Goal: Task Accomplishment & Management: Manage account settings

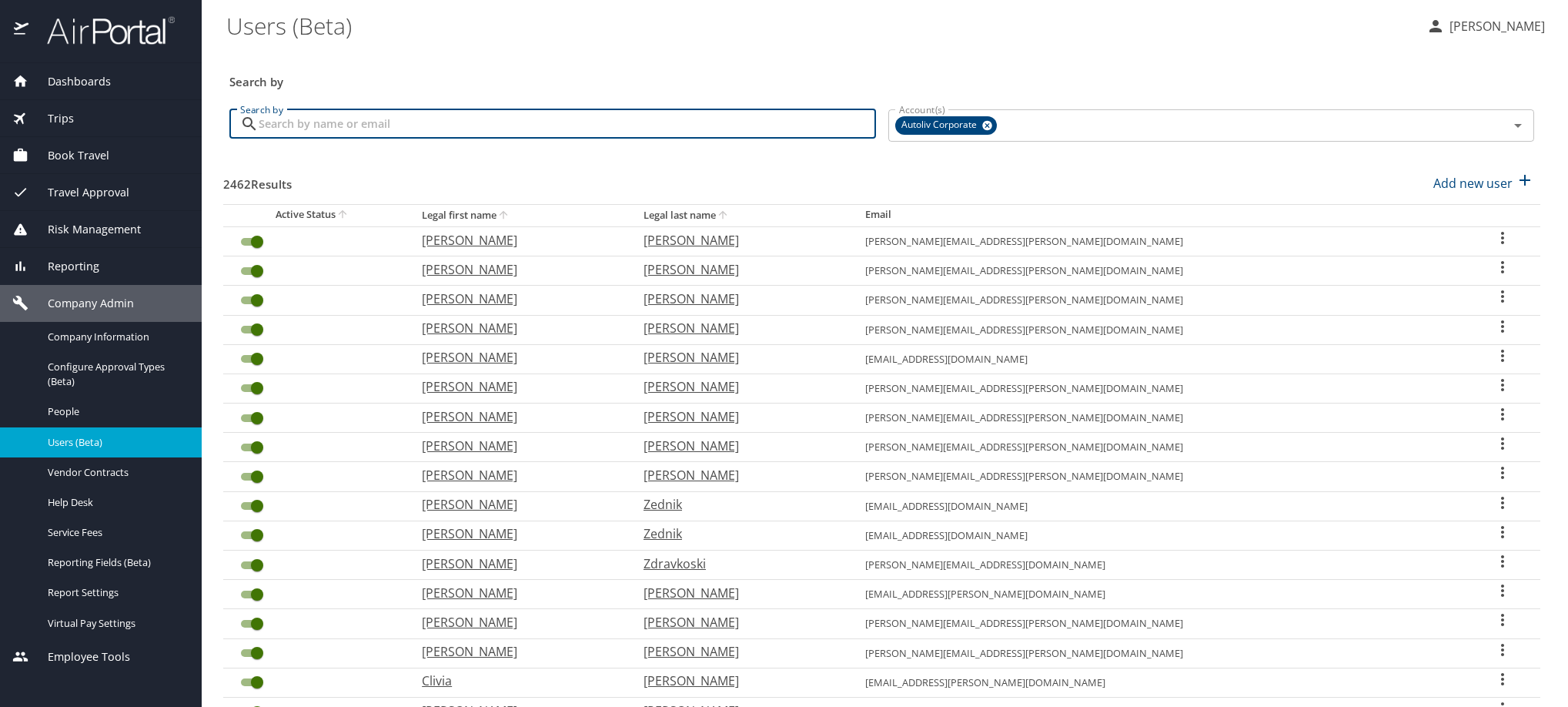
click at [409, 136] on input "Search by" at bounding box center [568, 124] width 618 height 29
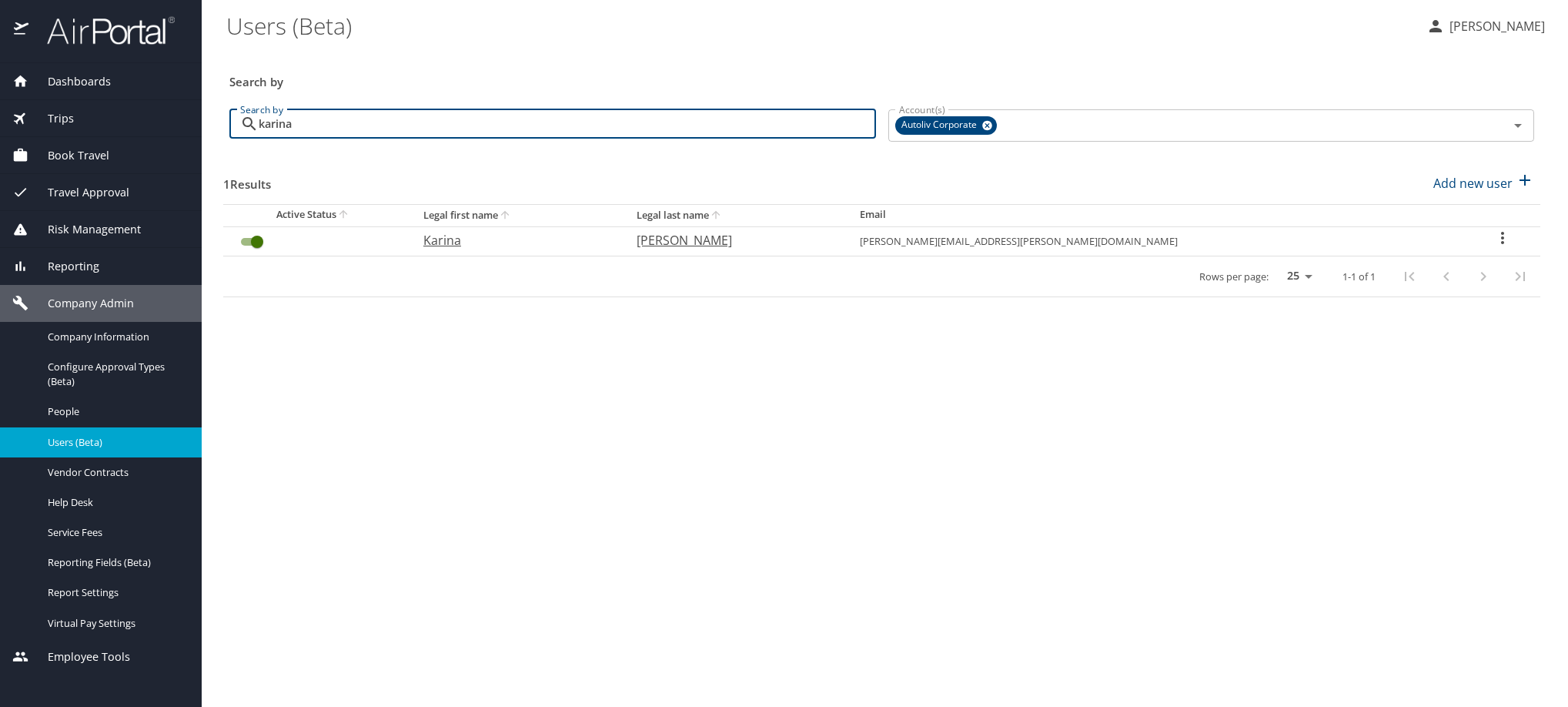
type input "karina"
click at [1497, 247] on icon "User Search Table" at bounding box center [1503, 237] width 18 height 18
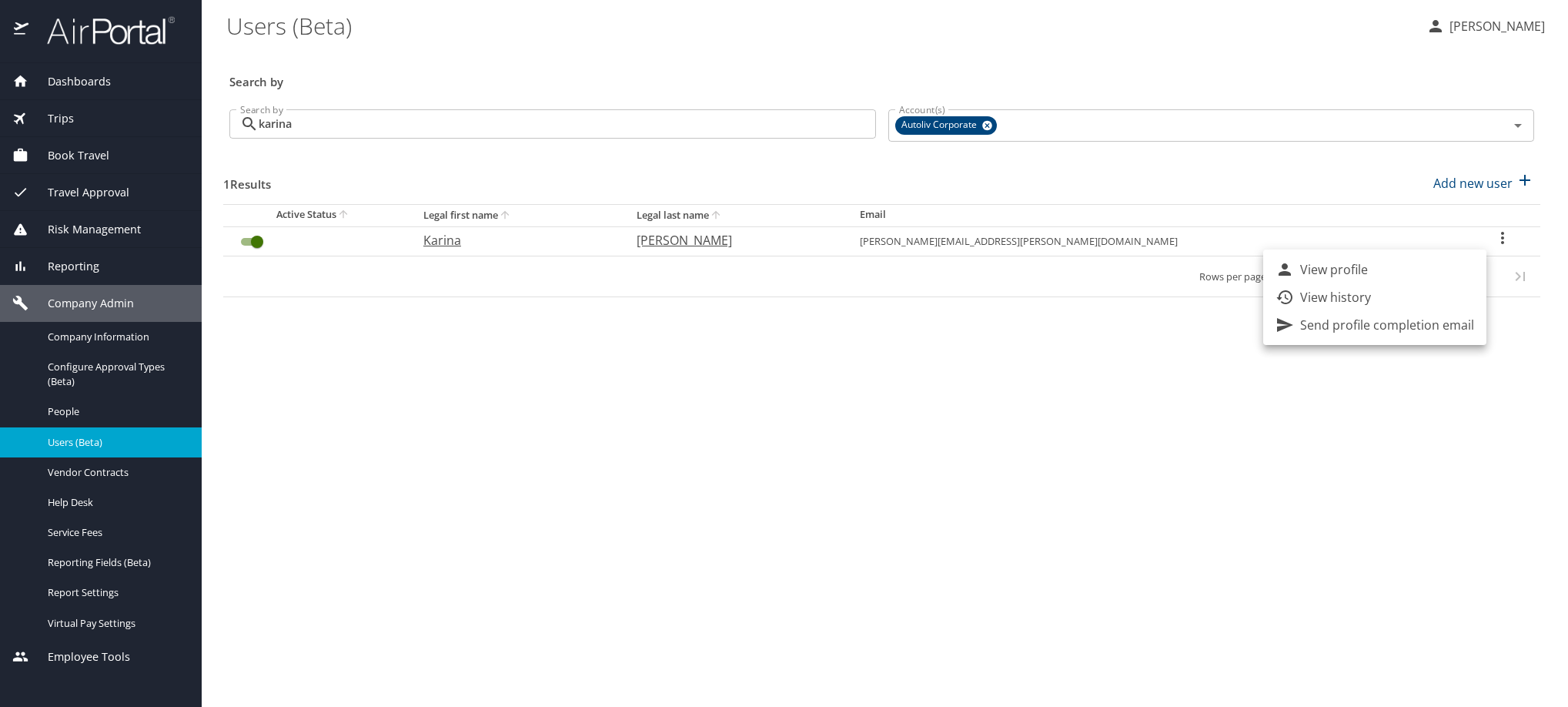
click at [1448, 277] on li "View profile" at bounding box center [1375, 269] width 223 height 28
select select "US"
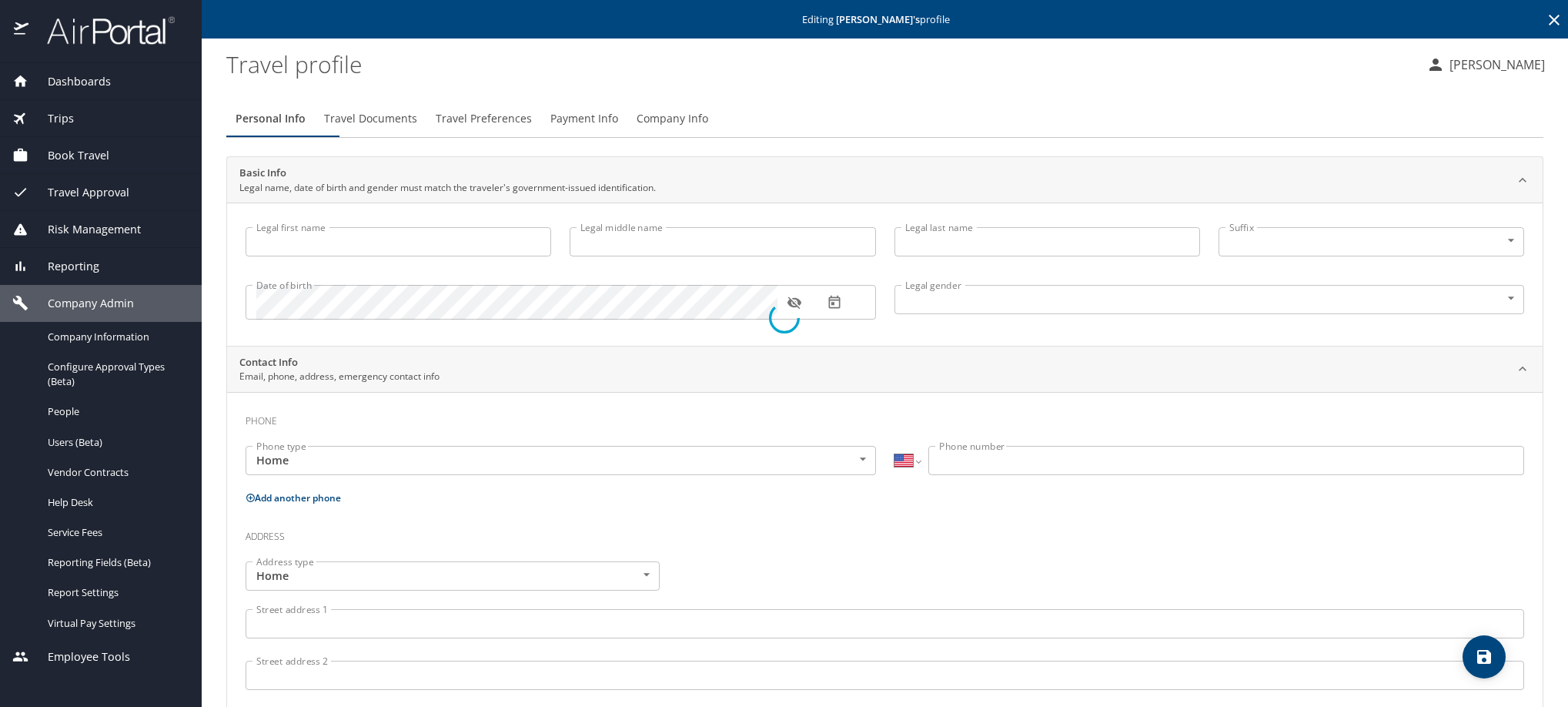
type input "Karina"
type input "Elizondo Bocanegra"
type input "Female"
type input "Antonio"
type input "Espinoza"
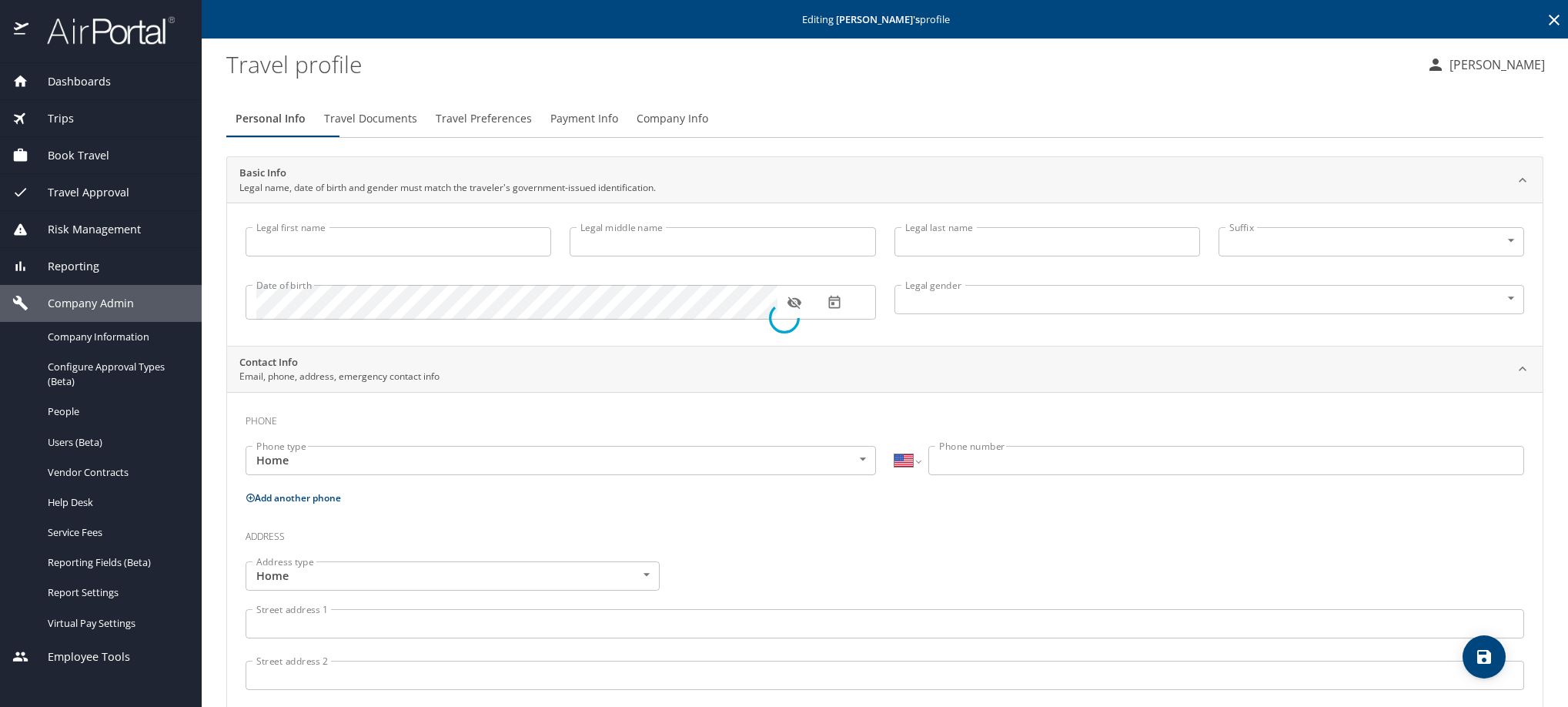
select select "MX"
type input "868 101 1604"
select select "MX"
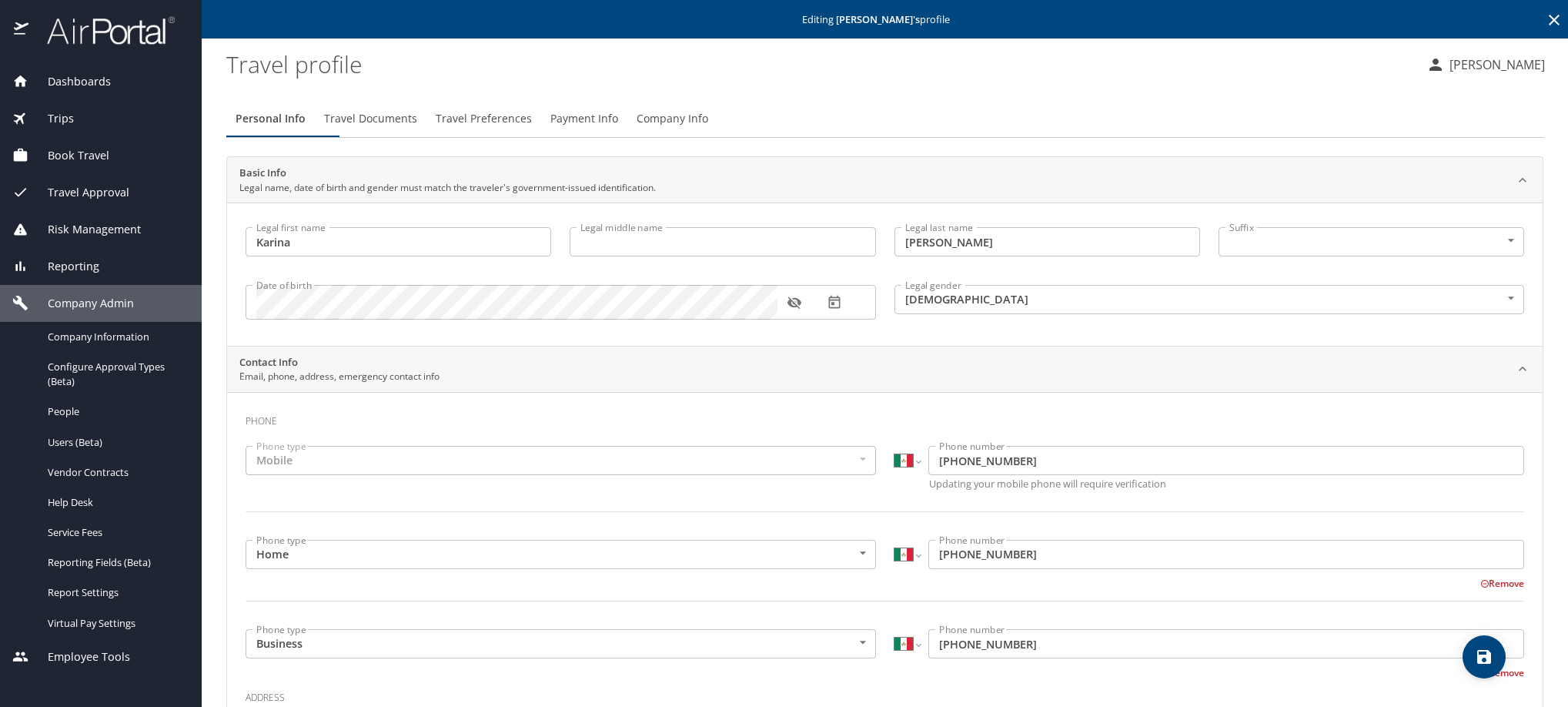
click at [618, 129] on span "Payment Info" at bounding box center [584, 119] width 68 height 19
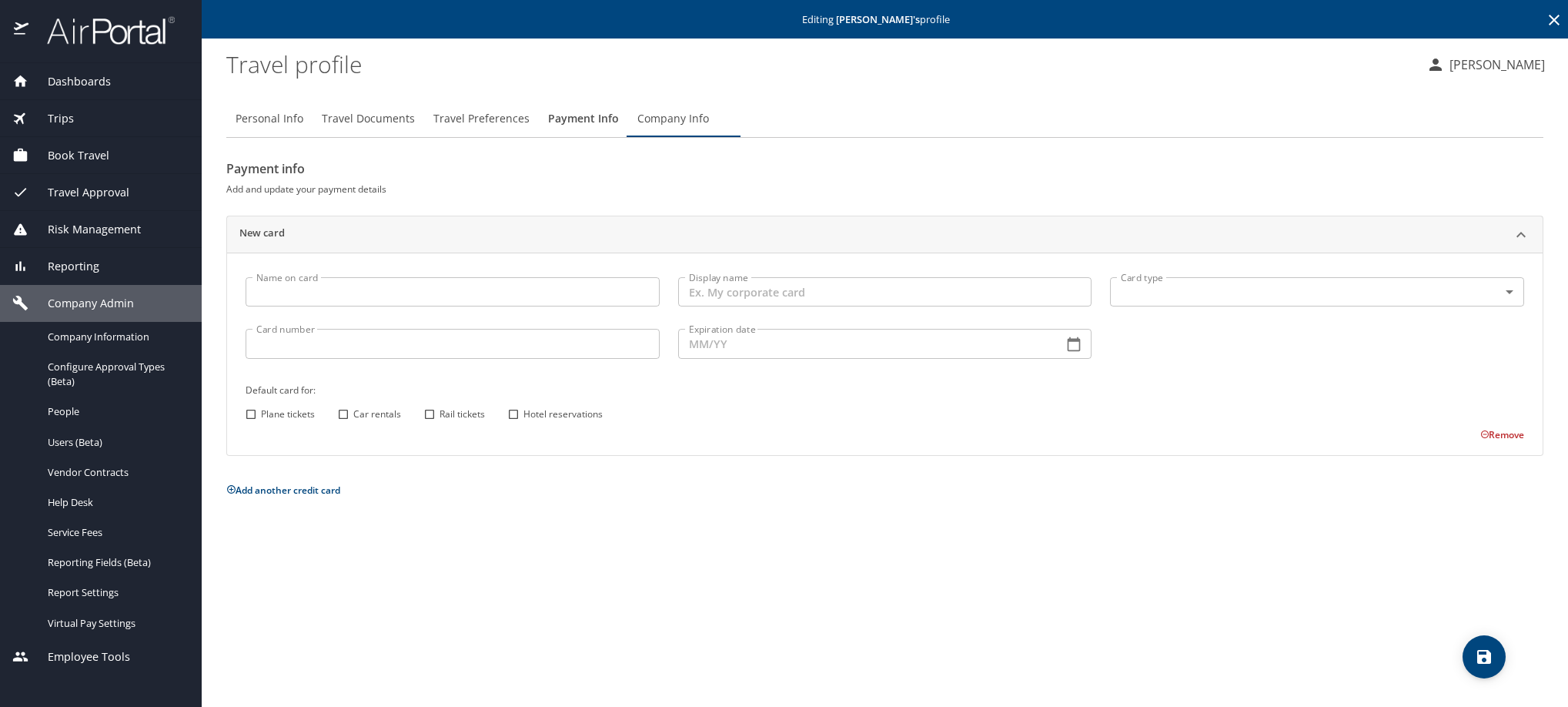
click at [1557, 24] on icon at bounding box center [1554, 20] width 18 height 18
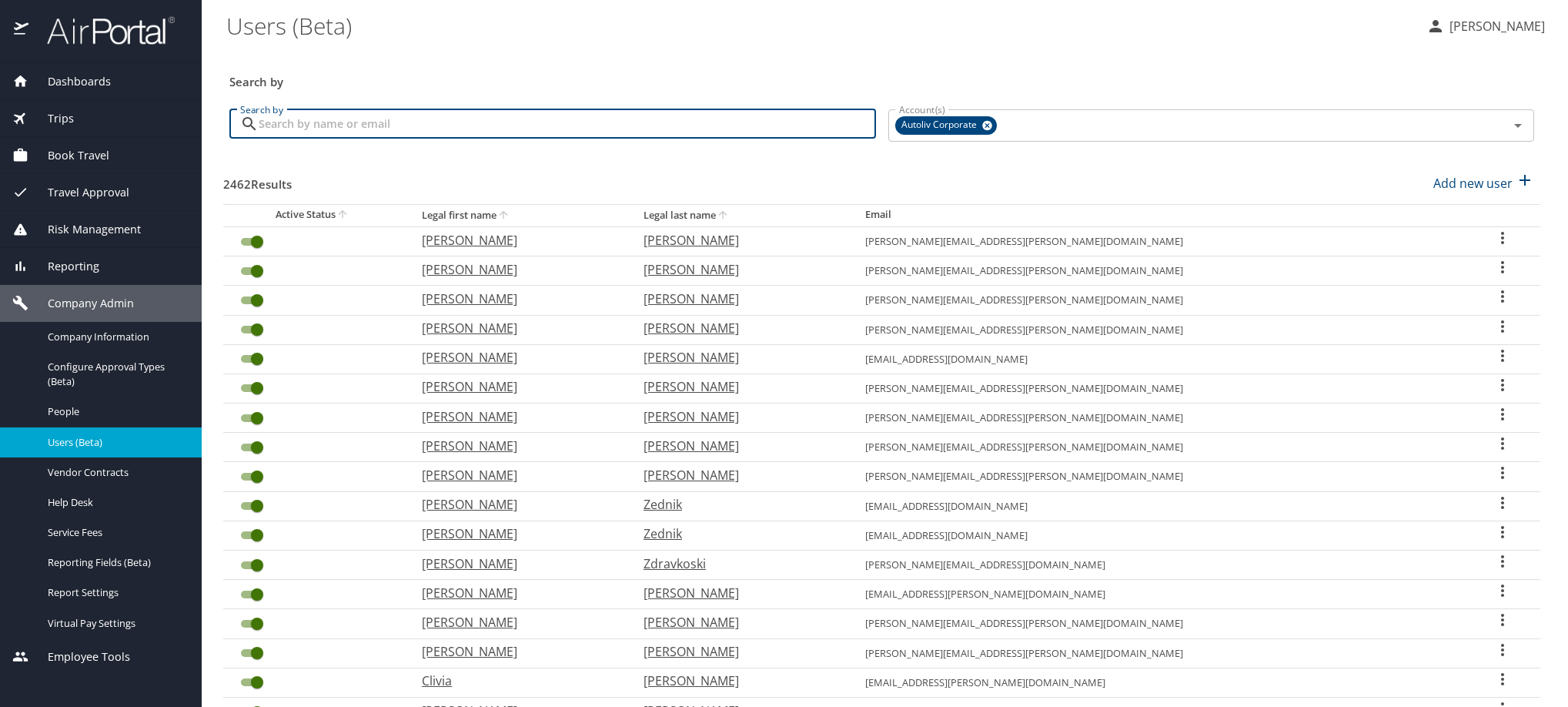
click at [735, 139] on input "Search by" at bounding box center [568, 124] width 618 height 29
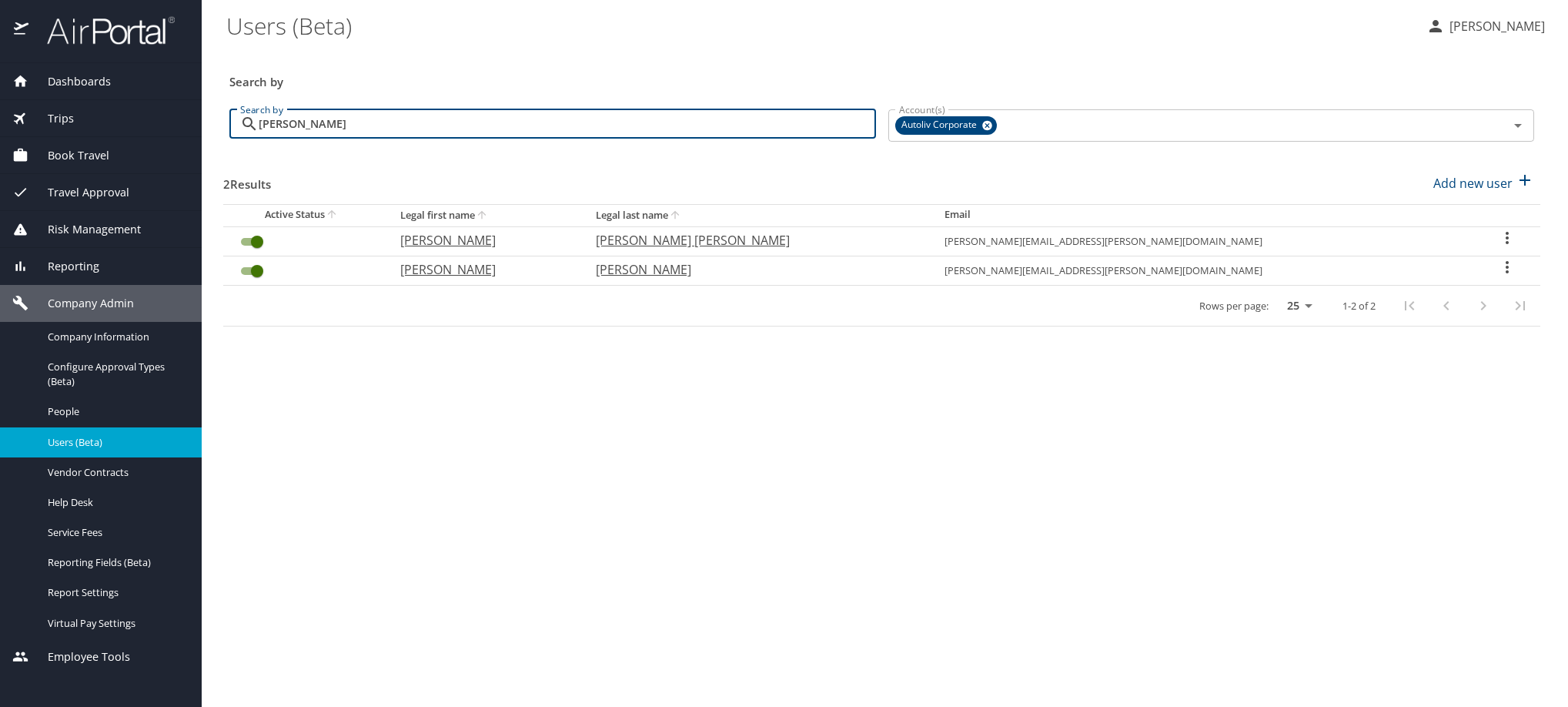
type input "colunga"
click at [1498, 247] on icon "User Search Table" at bounding box center [1507, 237] width 18 height 18
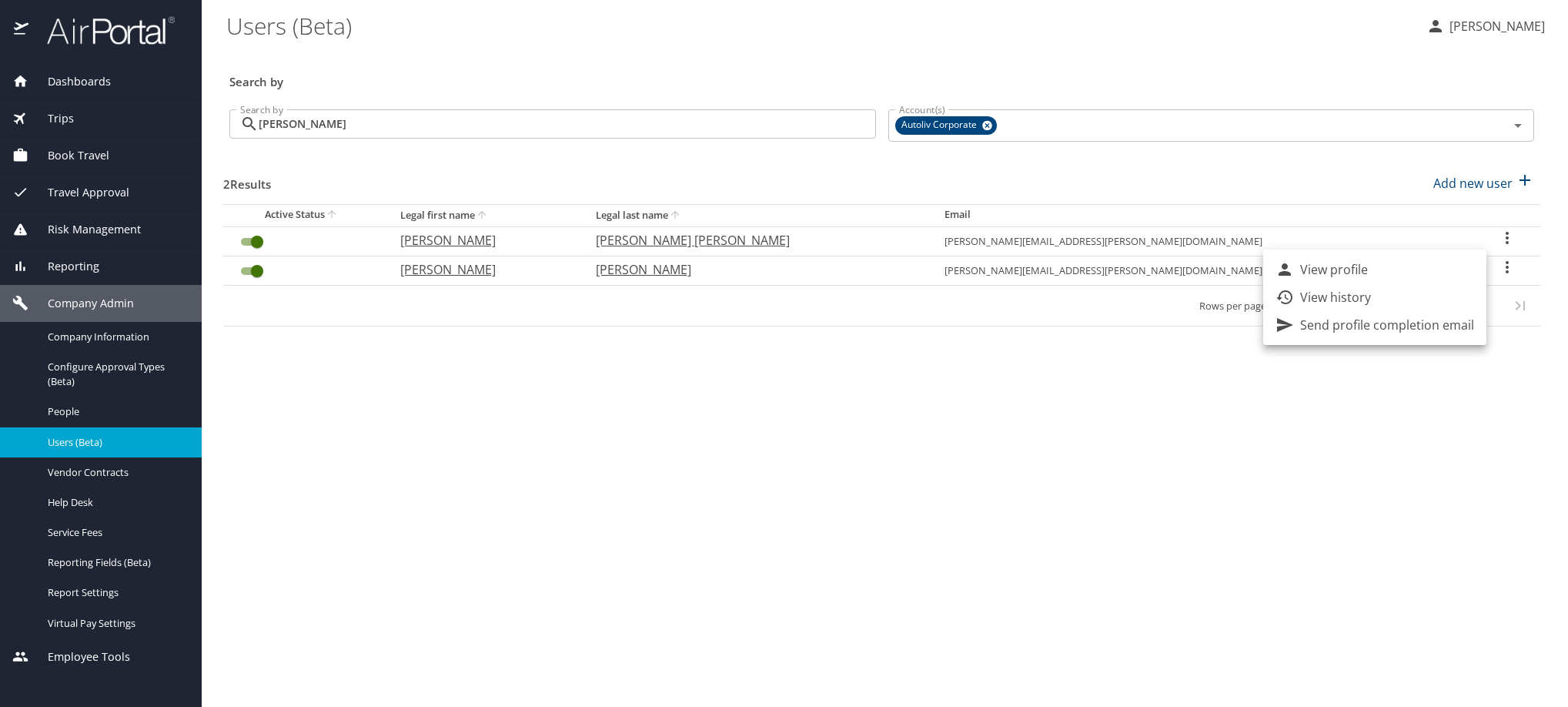
click at [1368, 274] on p "View profile" at bounding box center [1334, 269] width 68 height 18
select select "US"
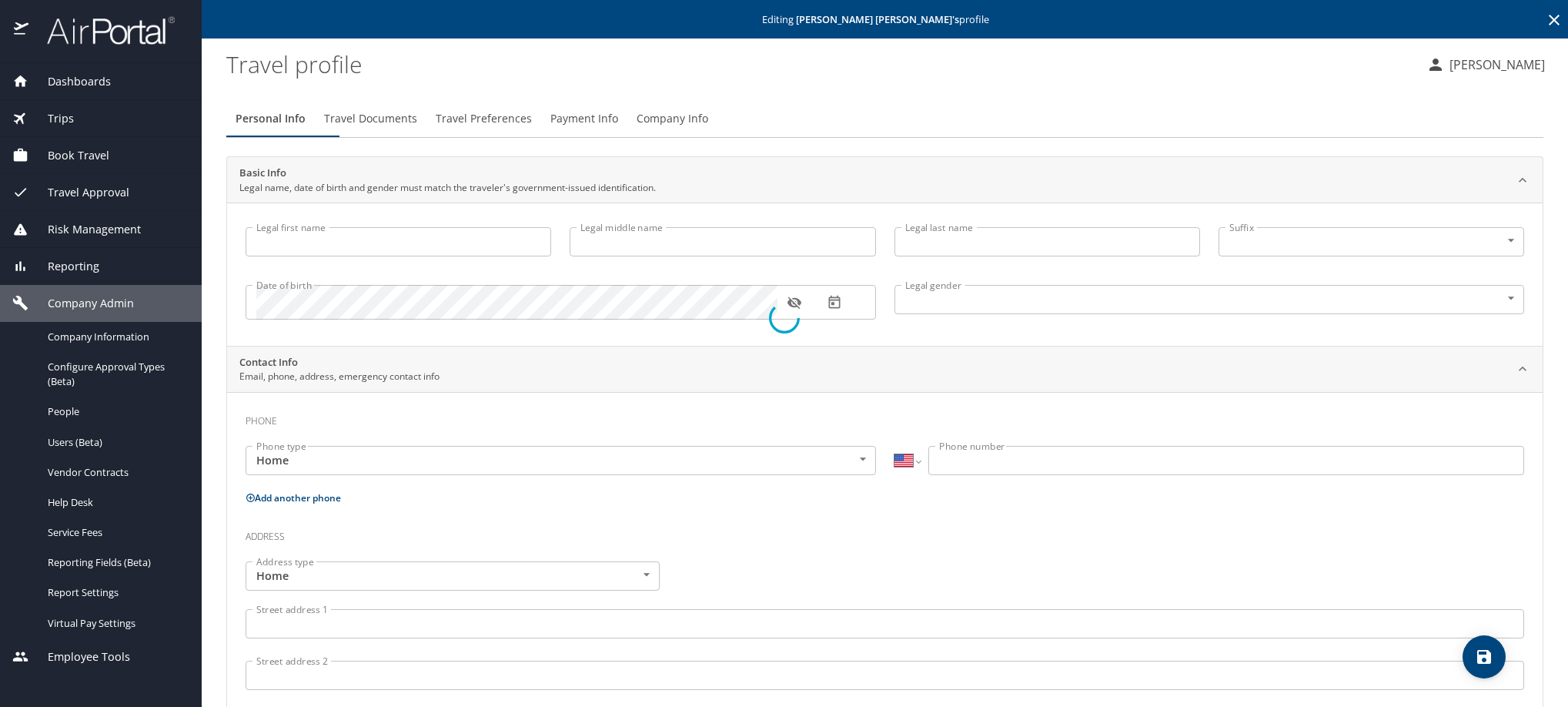
type input "Claudio"
type input "Colunga Di Bella"
type input "Male"
select select "MX"
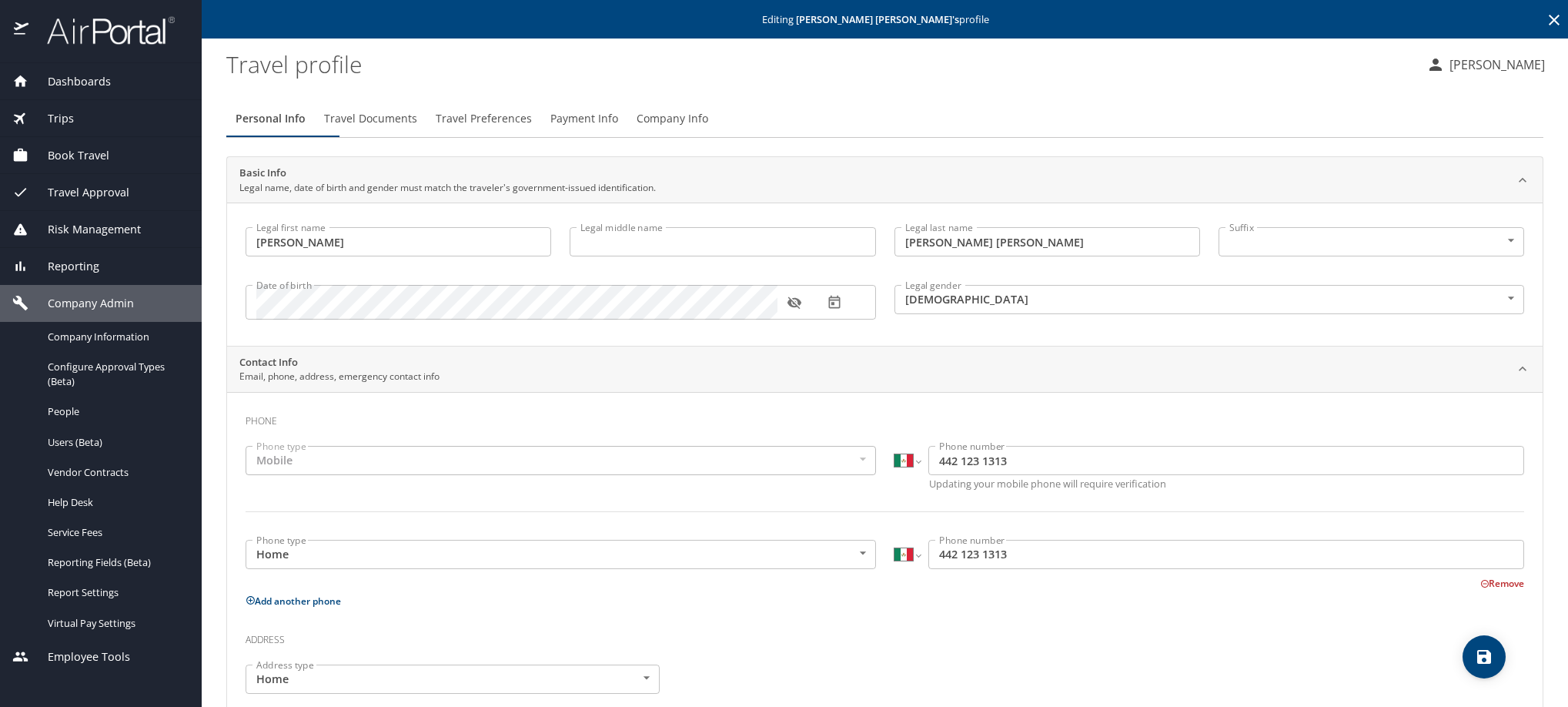
click at [618, 129] on span "Payment Info" at bounding box center [584, 119] width 68 height 19
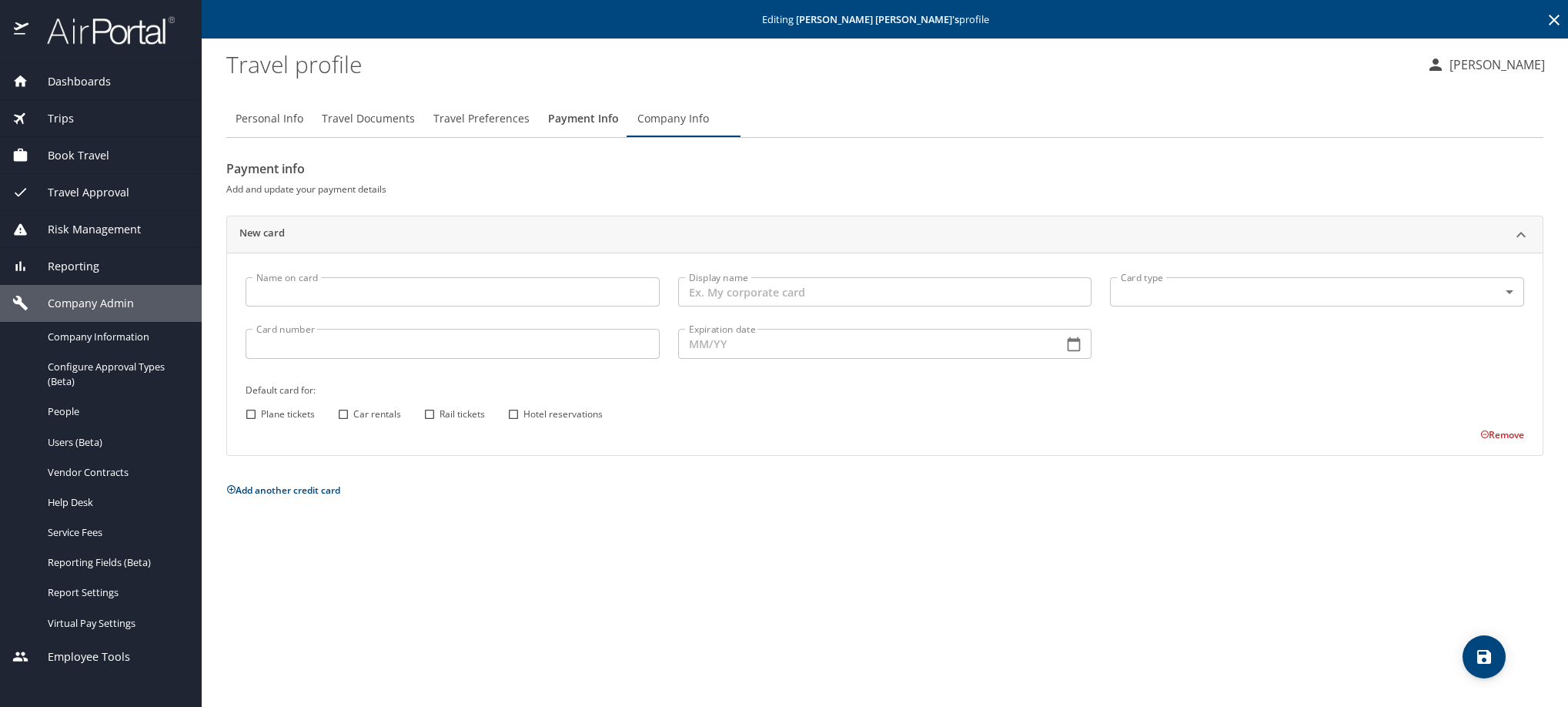
click at [1548, 28] on icon at bounding box center [1554, 20] width 18 height 18
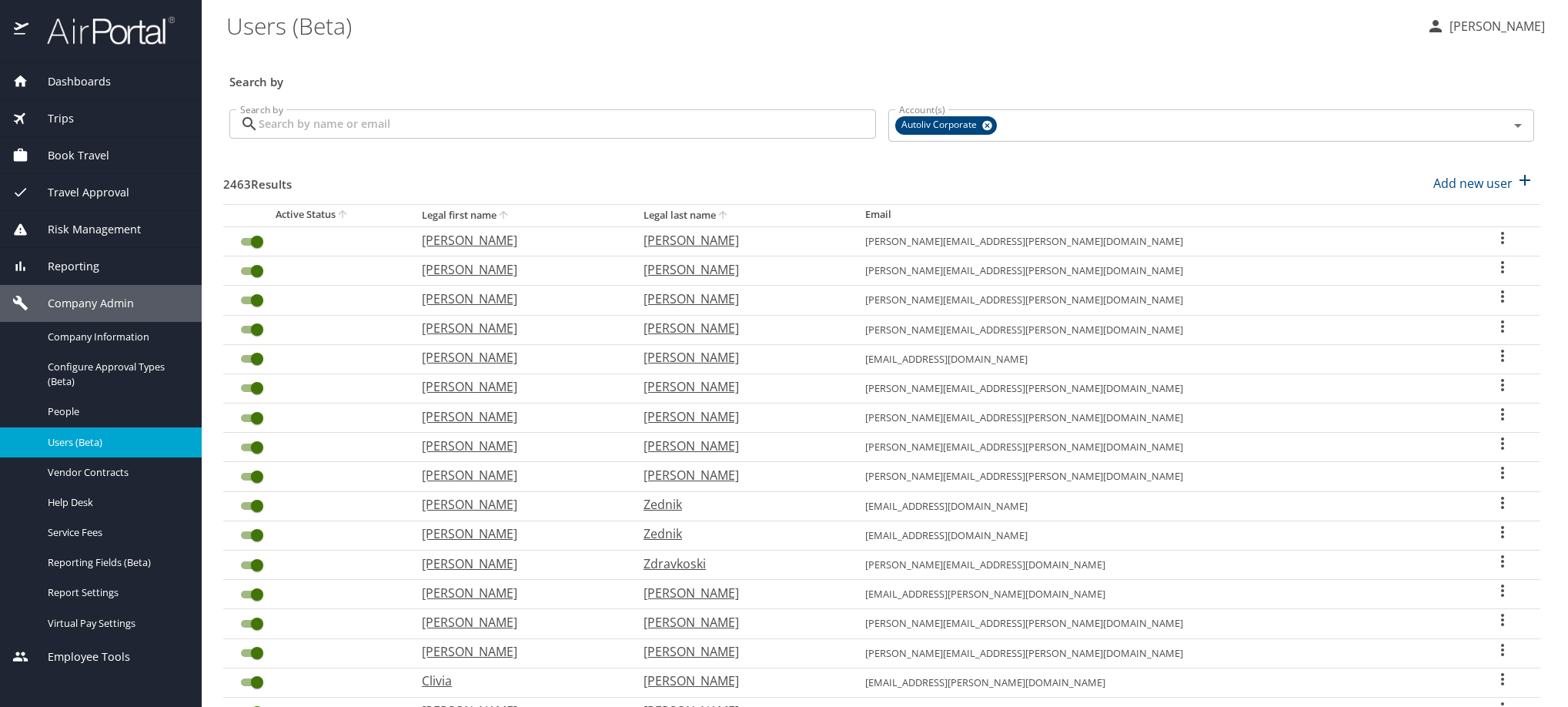
click at [405, 139] on input "Search by" at bounding box center [568, 124] width 618 height 29
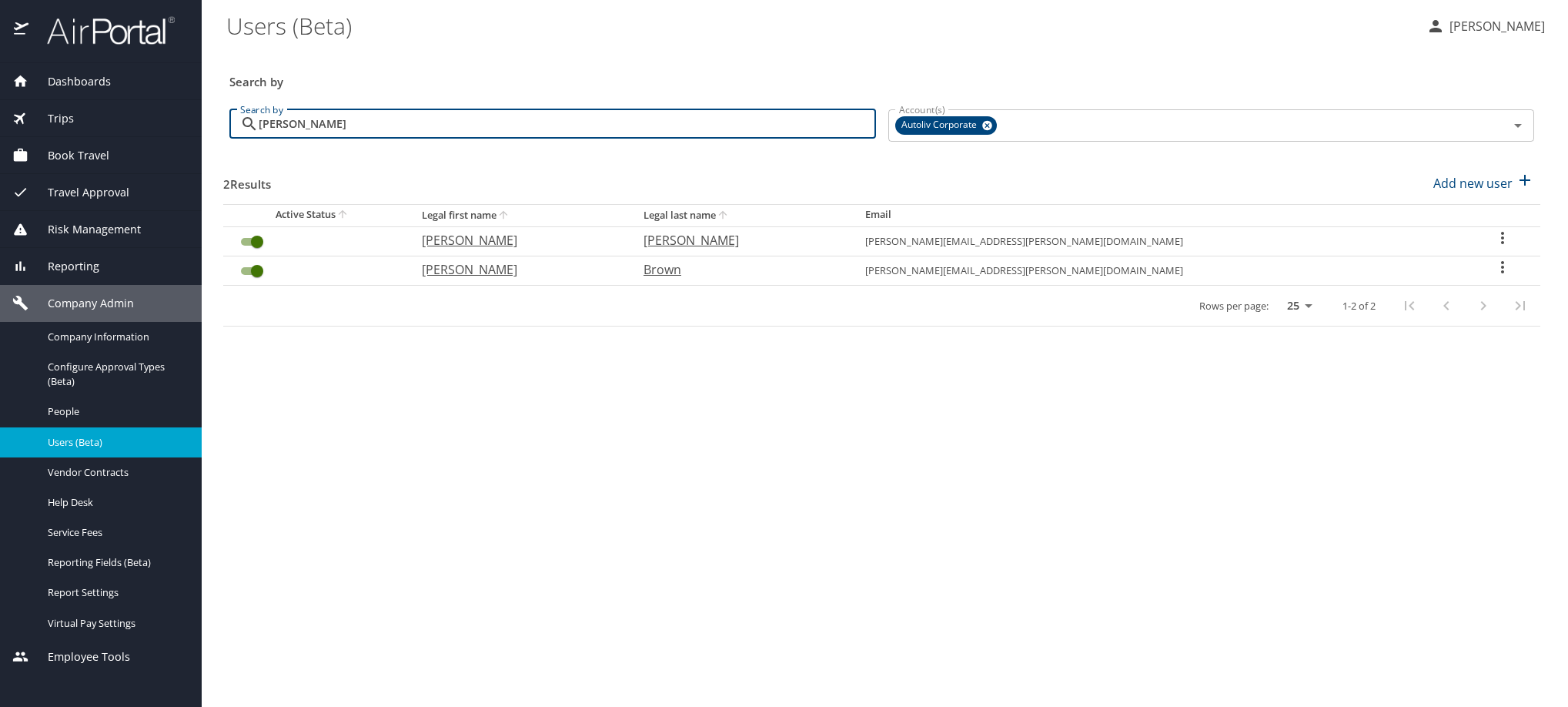
type input "leslie"
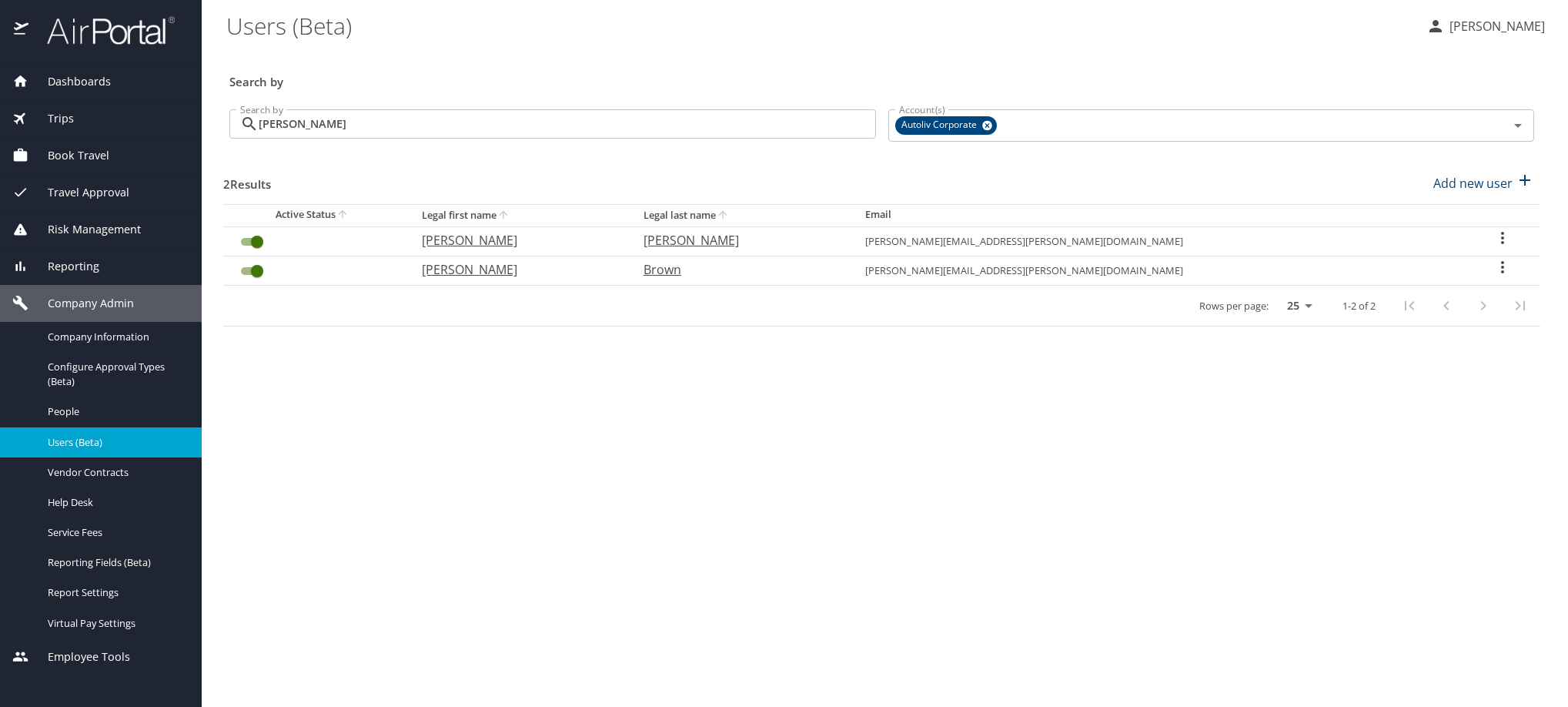
click at [1496, 247] on icon "User Search Table" at bounding box center [1503, 237] width 18 height 18
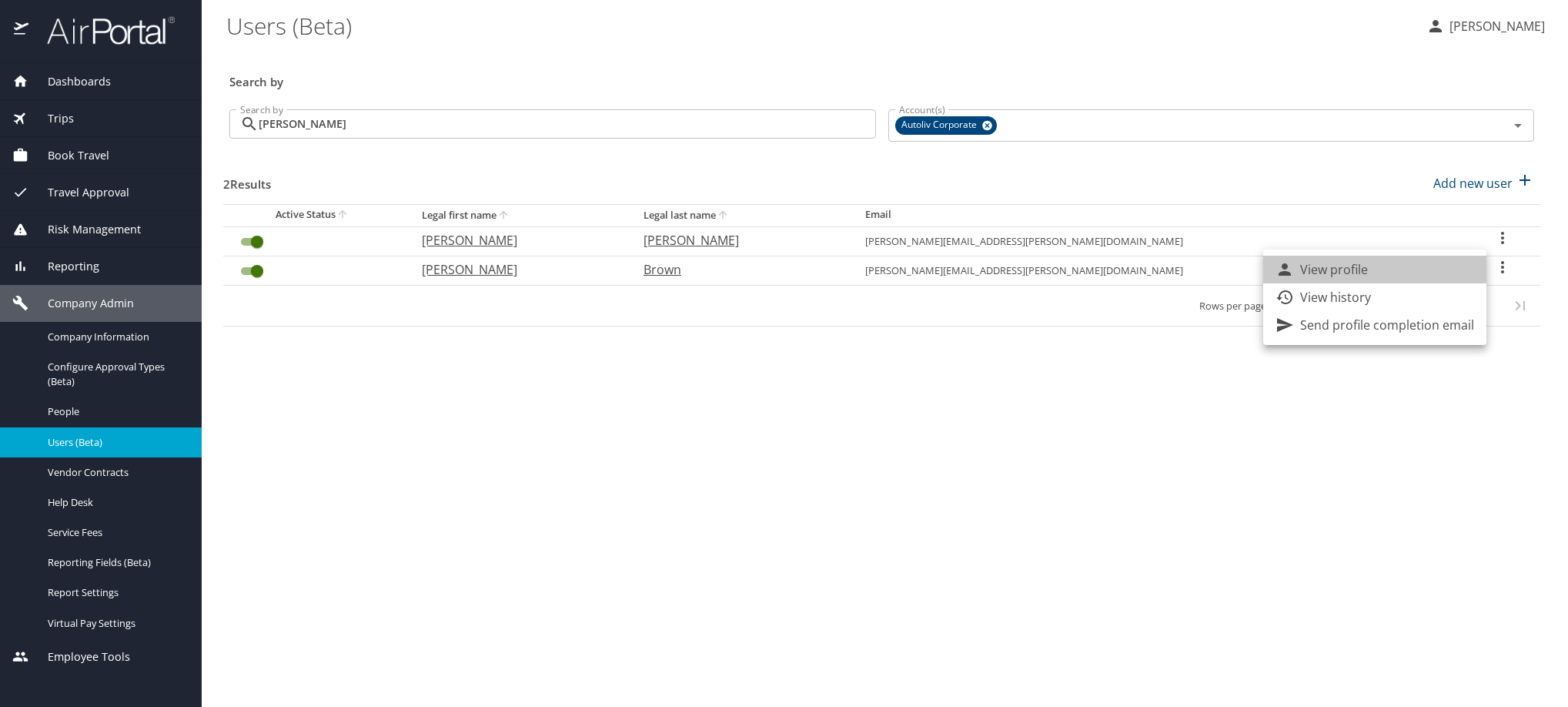
click at [1407, 276] on li "View profile" at bounding box center [1375, 269] width 223 height 28
select select "US"
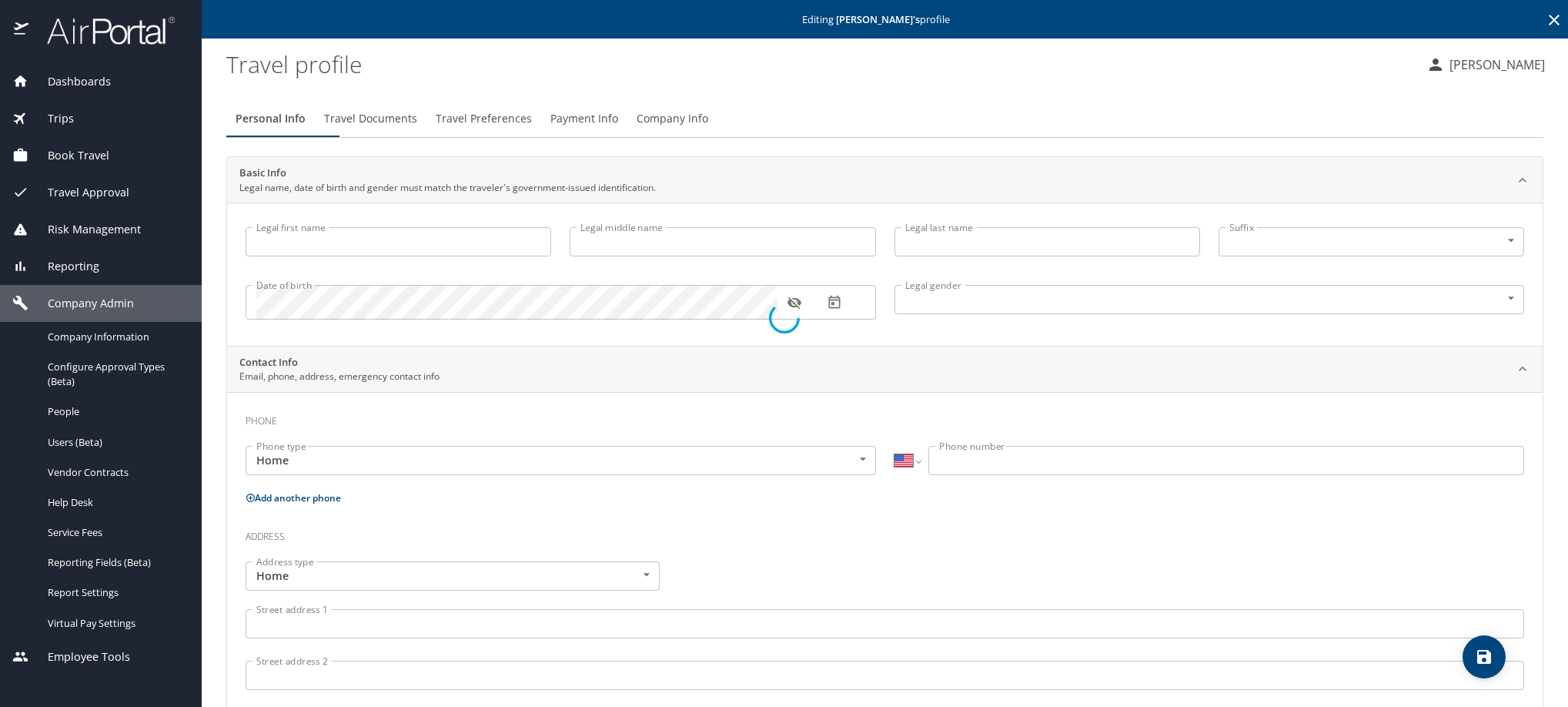
type input "Leslie"
type input "Daniela"
type input "Moreno Guzman"
type input "Female"
type input "Jairo"
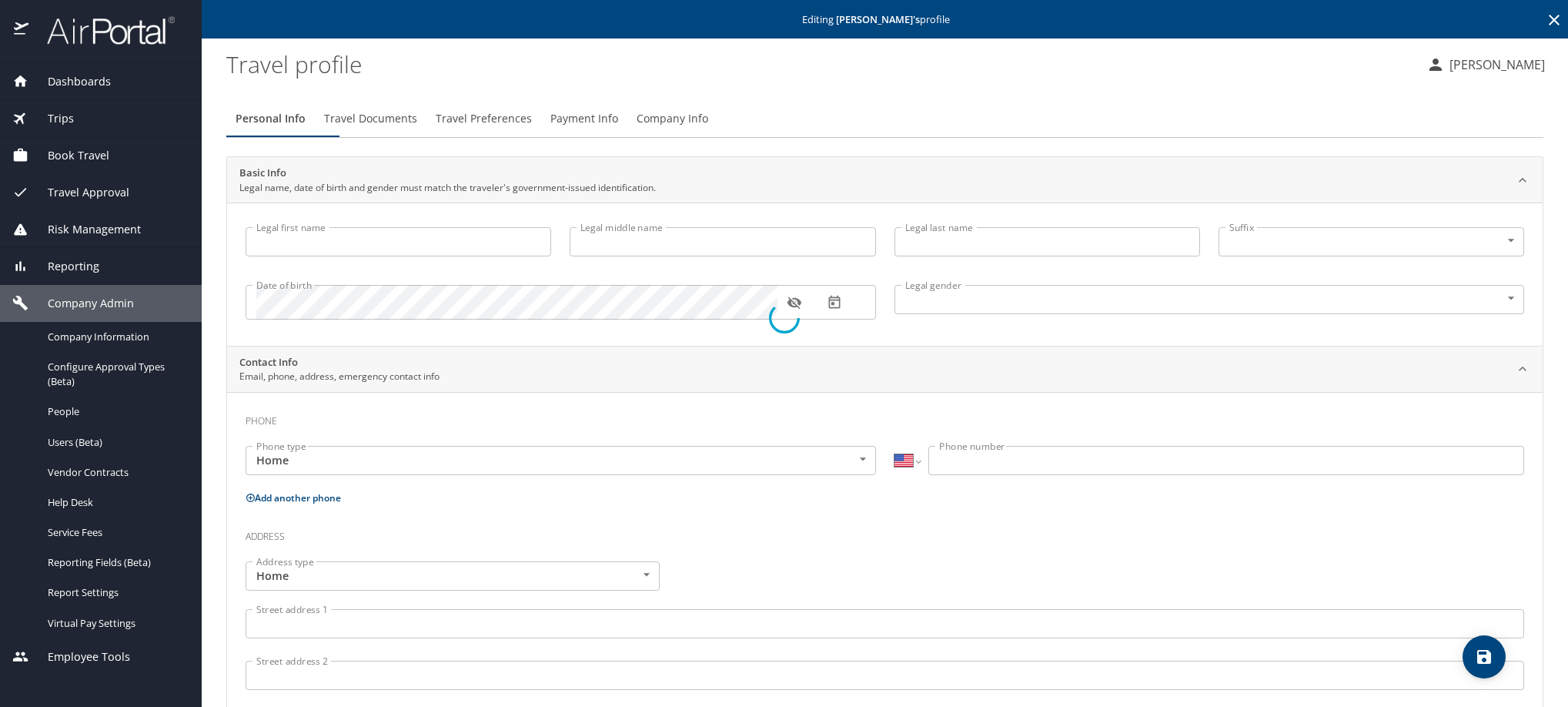
type input "Moreno"
select select "MX"
type input "461 118 3283"
type input "jairoenocmoreno@gmail.com"
select select "MX"
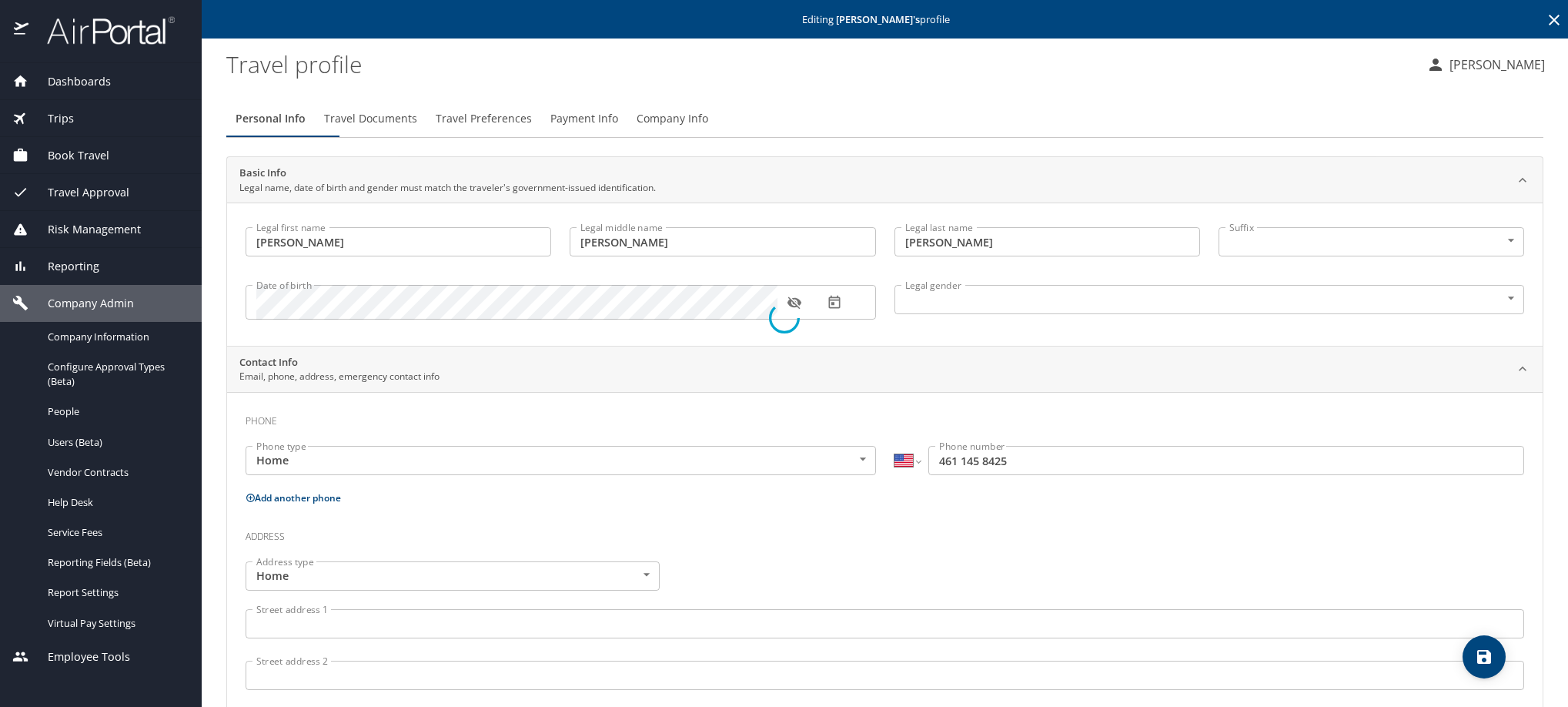
select select "MX"
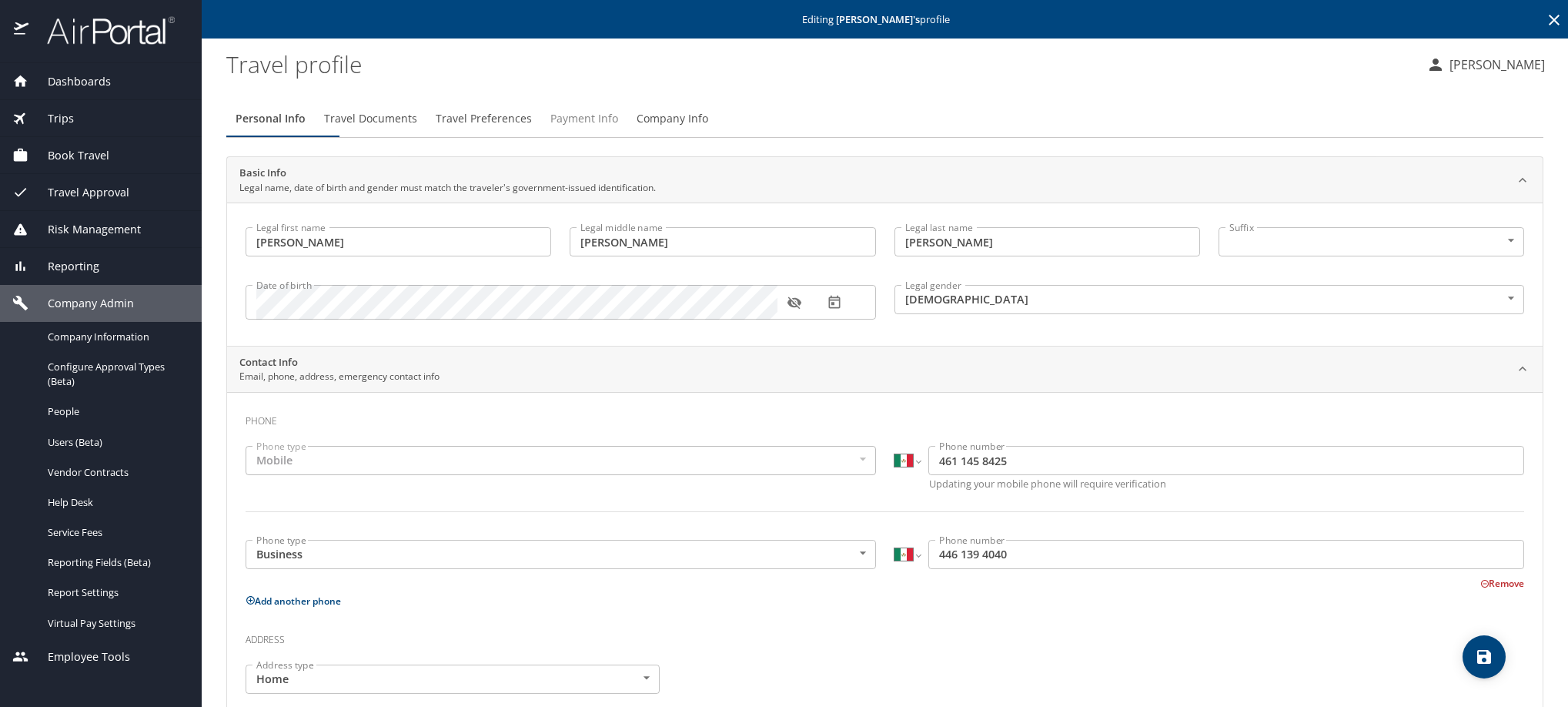
click at [618, 129] on span "Payment Info" at bounding box center [584, 119] width 68 height 19
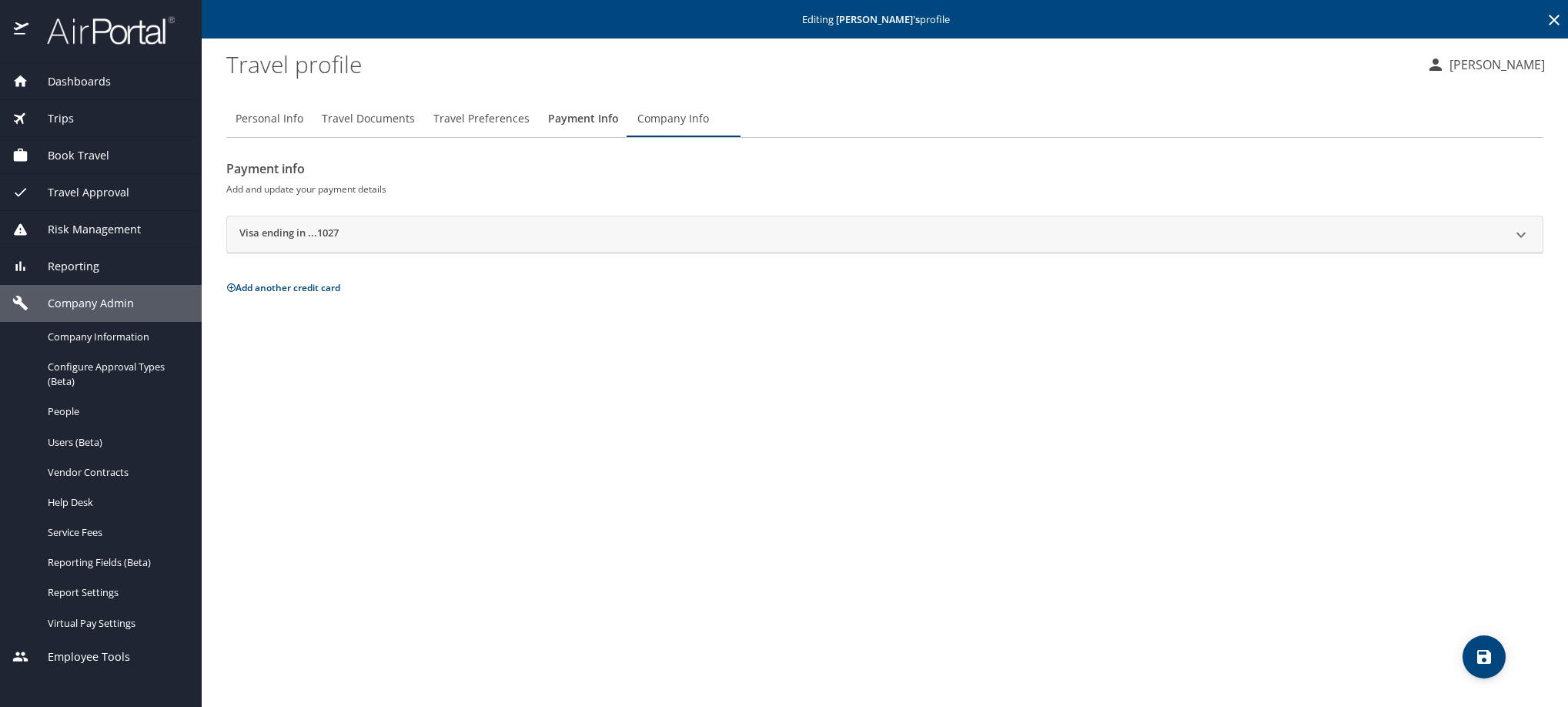
click at [326, 244] on h2 "Visa ending in ...1027" at bounding box center [289, 235] width 100 height 18
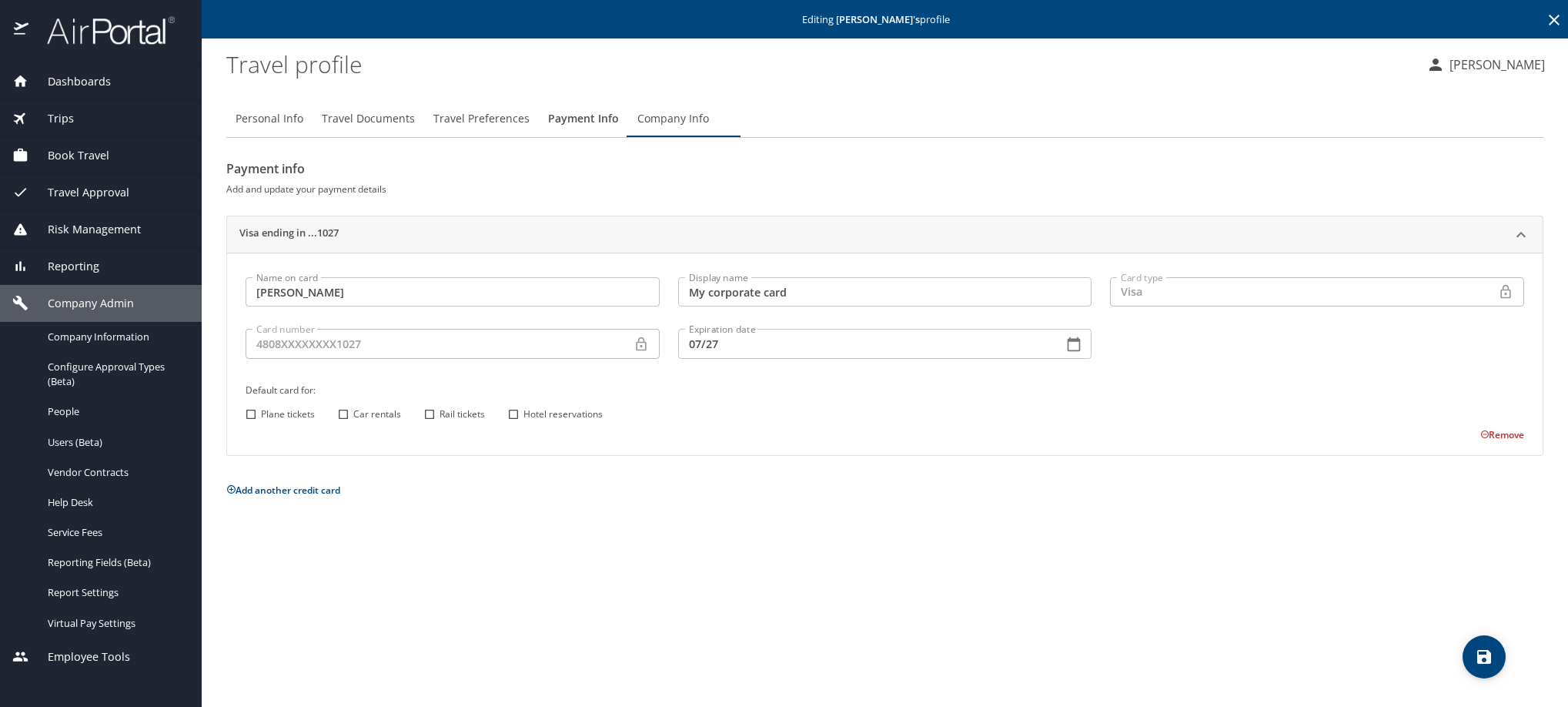
click at [345, 424] on input "Car rentals" at bounding box center [343, 414] width 20 height 20
checkbox input "true"
click at [425, 424] on input "Rail tickets" at bounding box center [429, 414] width 20 height 20
checkbox input "true"
click at [514, 424] on input "Hotel reservations" at bounding box center [514, 414] width 20 height 20
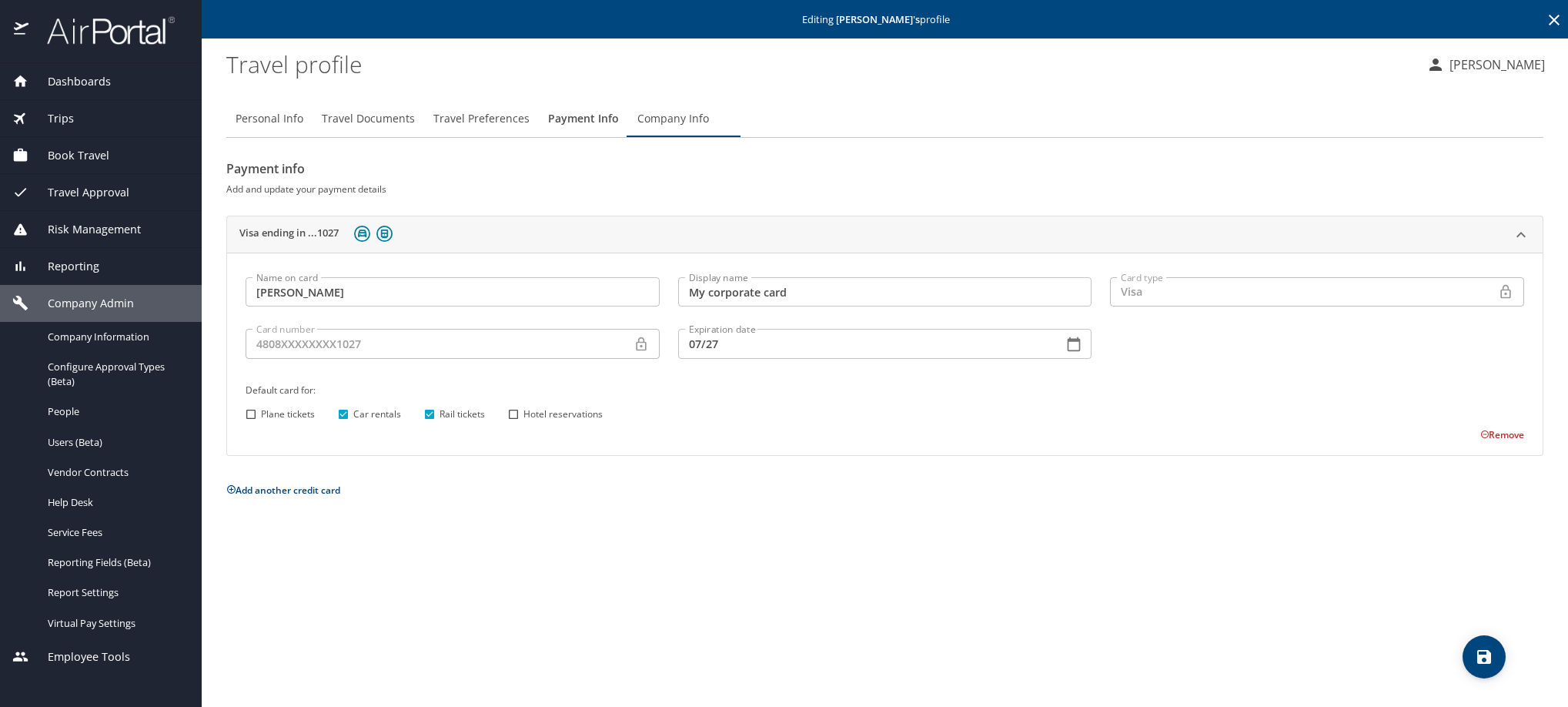
checkbox input "true"
click at [1477, 654] on icon "save" at bounding box center [1484, 656] width 14 height 14
click at [1552, 21] on icon at bounding box center [1554, 20] width 18 height 18
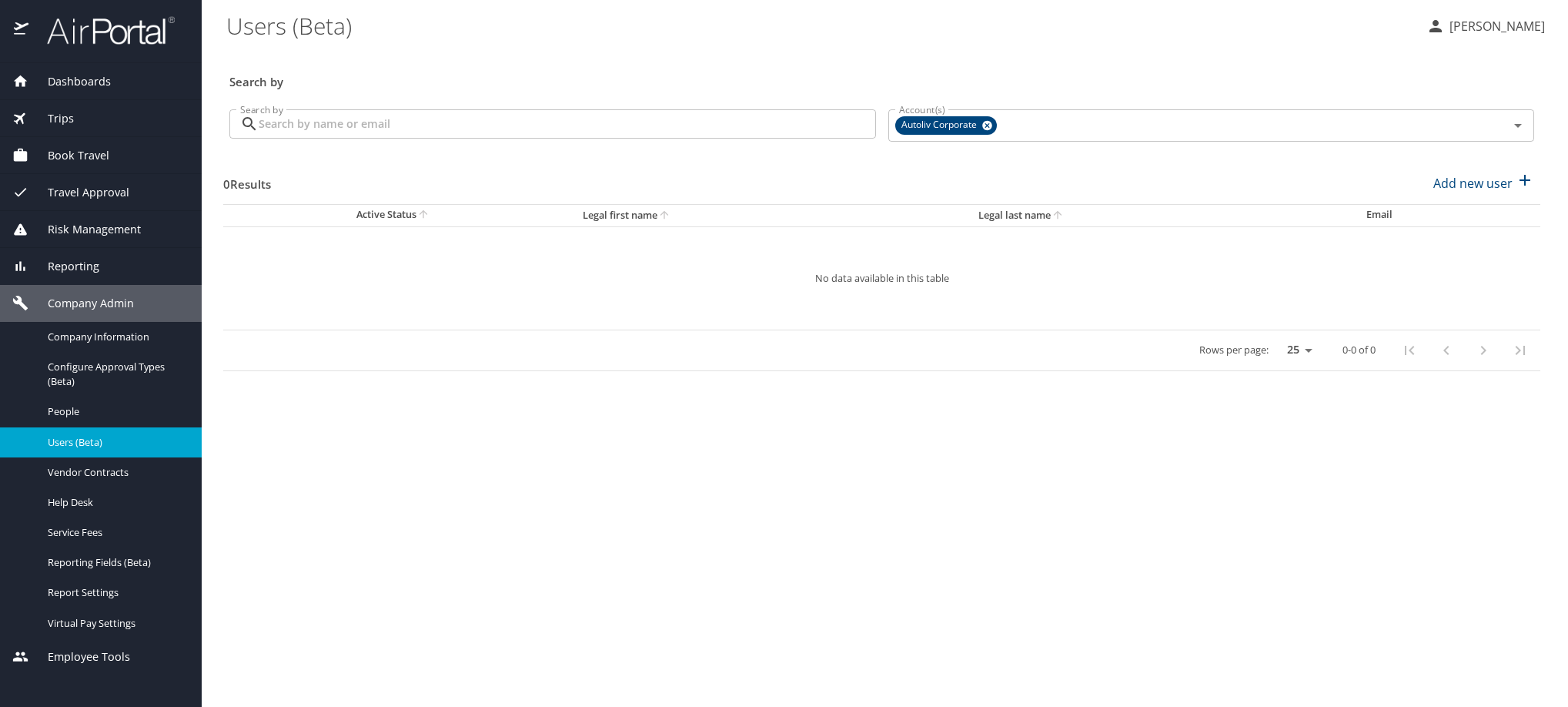
click at [476, 131] on input "Search by" at bounding box center [568, 124] width 618 height 29
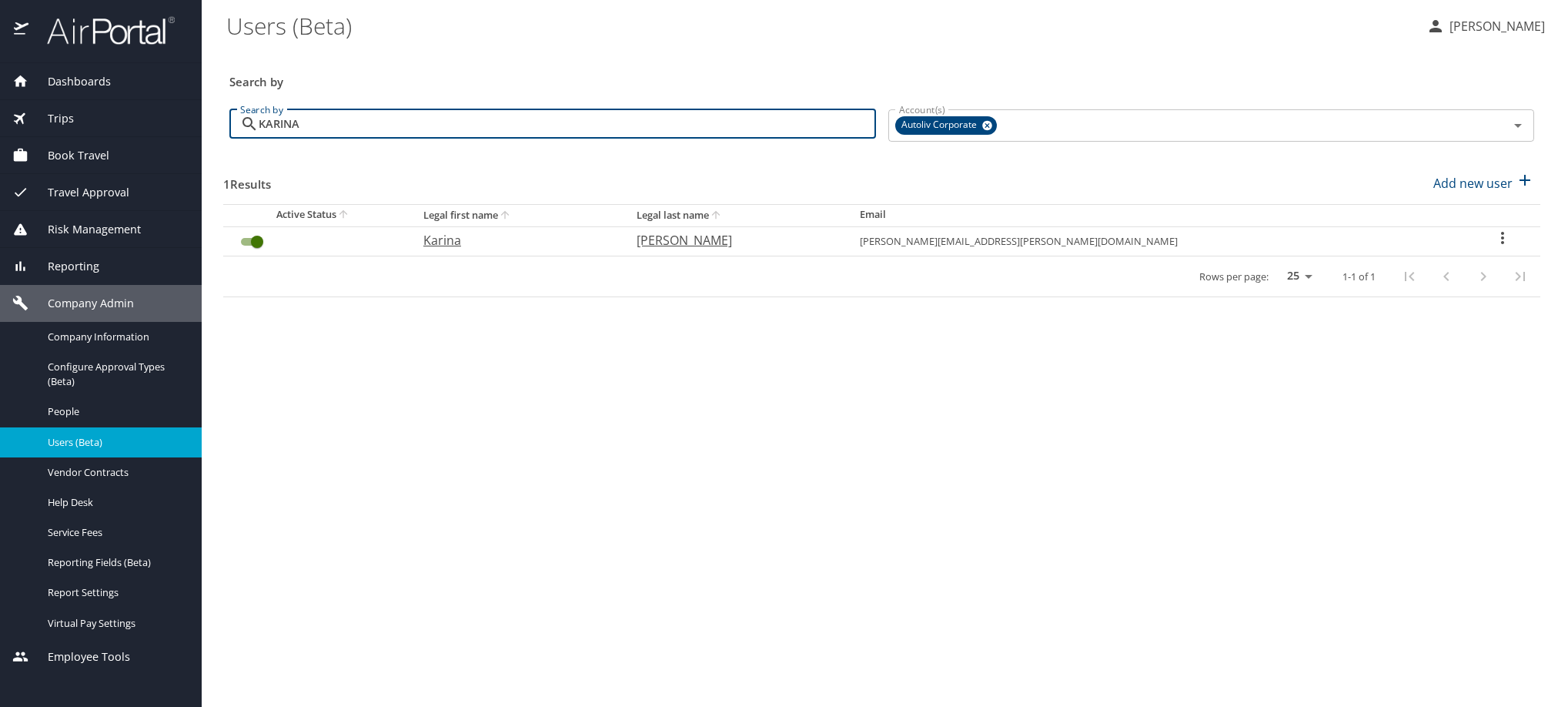
type input "KARINA"
click at [1494, 247] on icon "User Search Table" at bounding box center [1503, 237] width 18 height 18
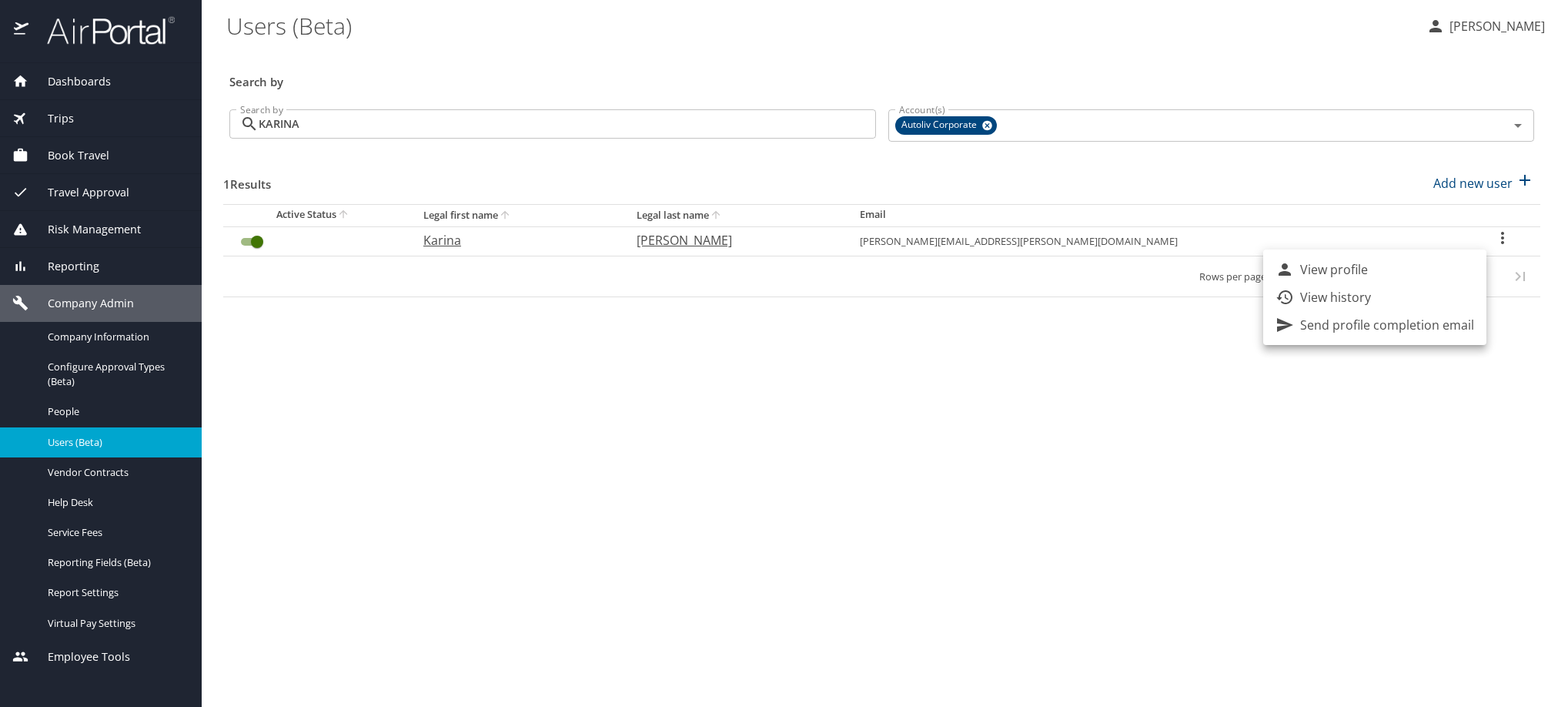
click at [1451, 277] on li "View profile" at bounding box center [1375, 269] width 223 height 28
select select "US"
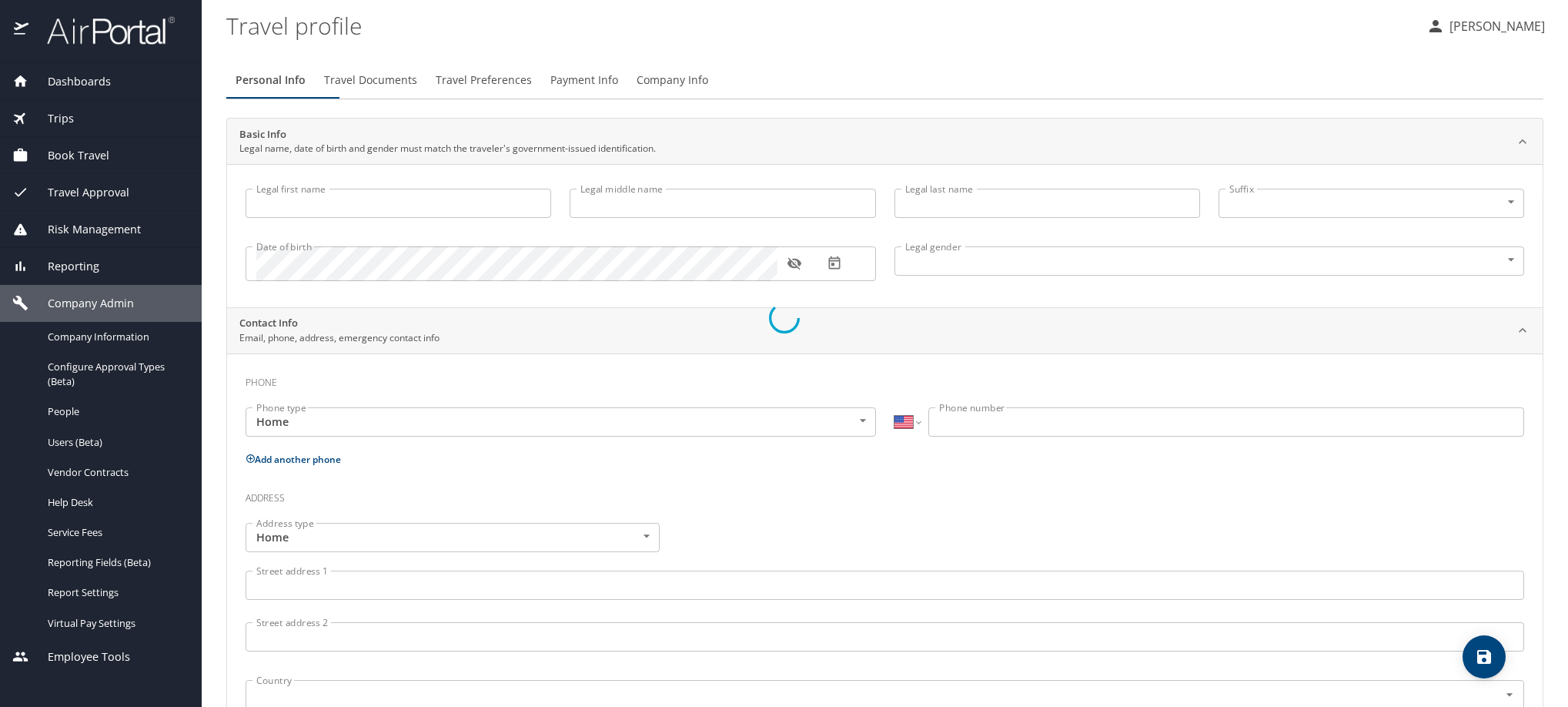
type input "Karina"
type input "Elizondo Bocanegra"
type input "Female"
type input "Antonio"
type input "Espinoza"
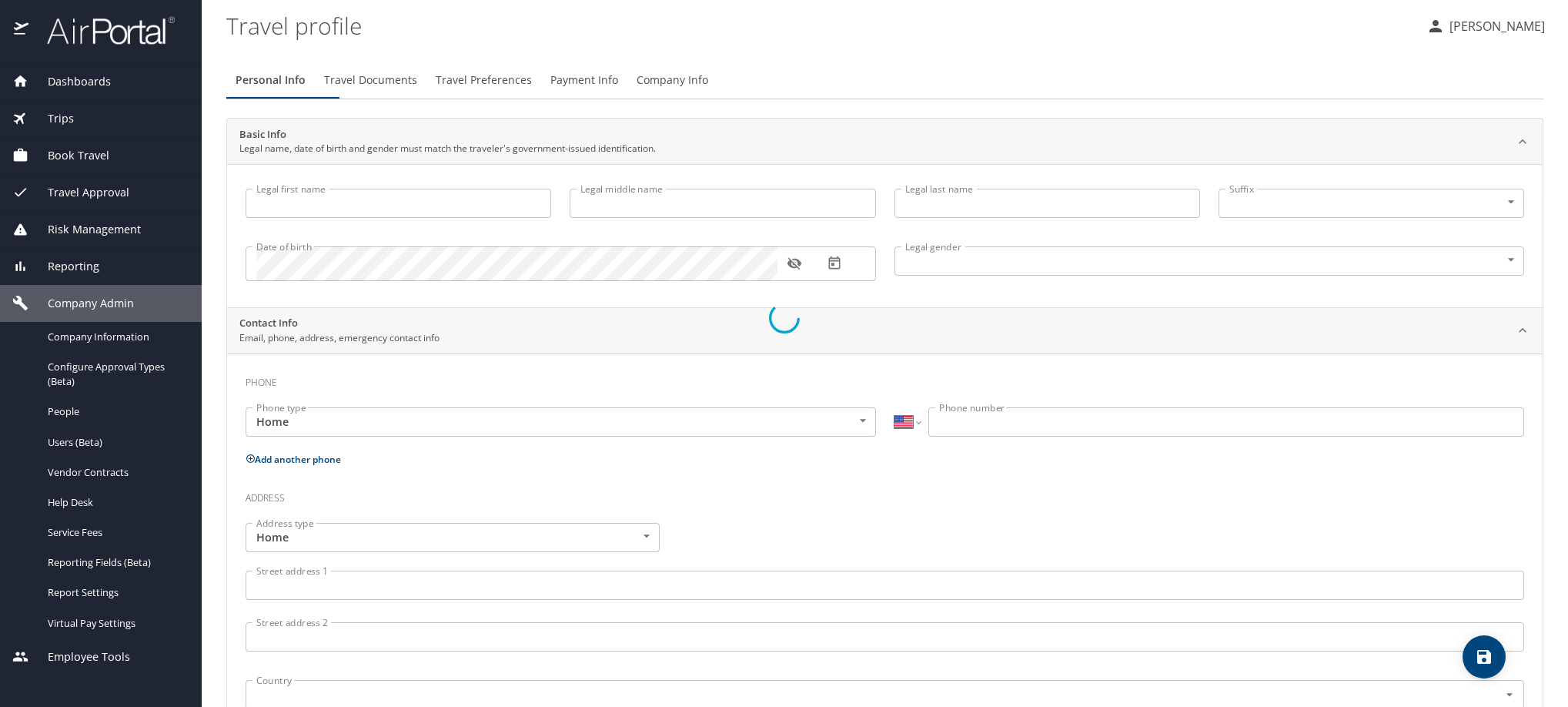
select select "MX"
type input "868 101 1604"
select select "MX"
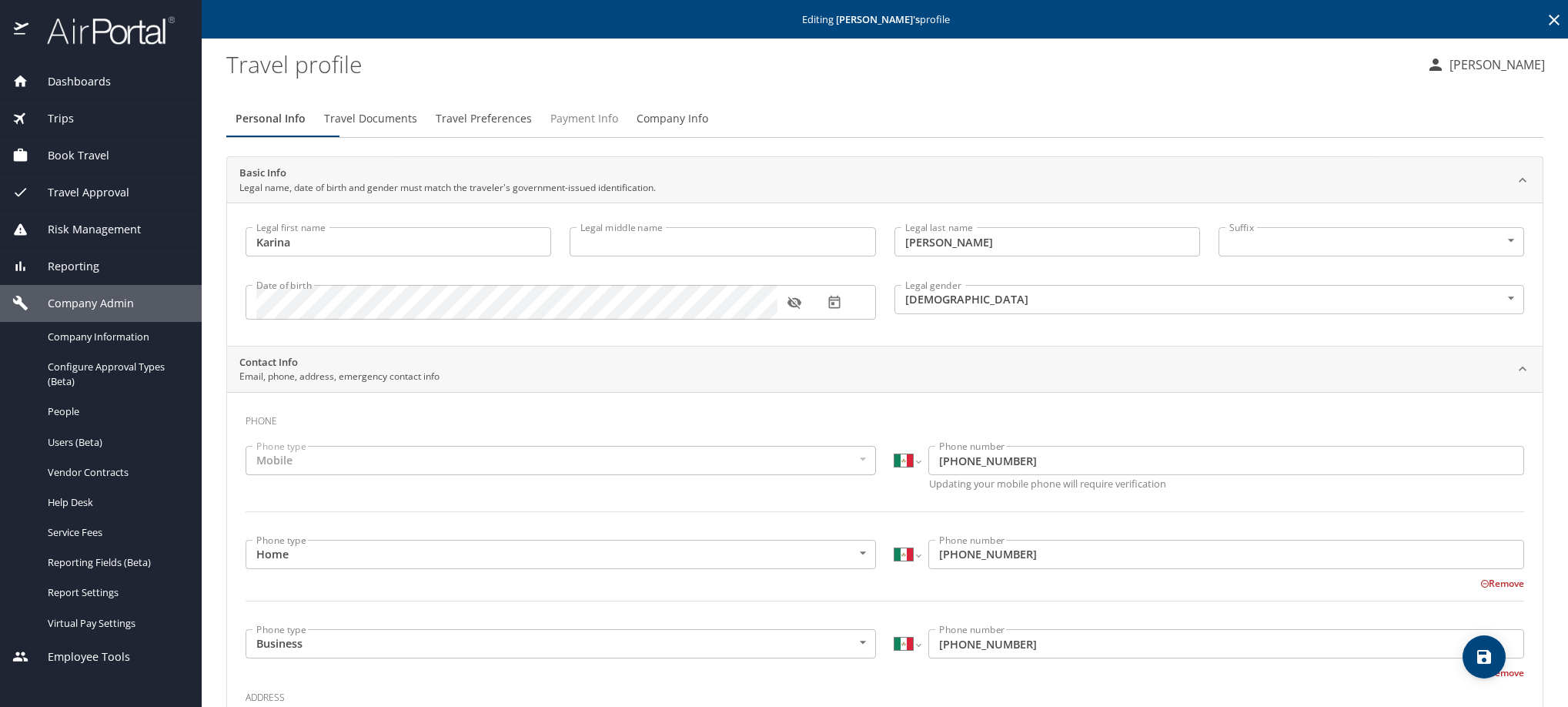
click at [618, 129] on span "Payment Info" at bounding box center [584, 119] width 68 height 19
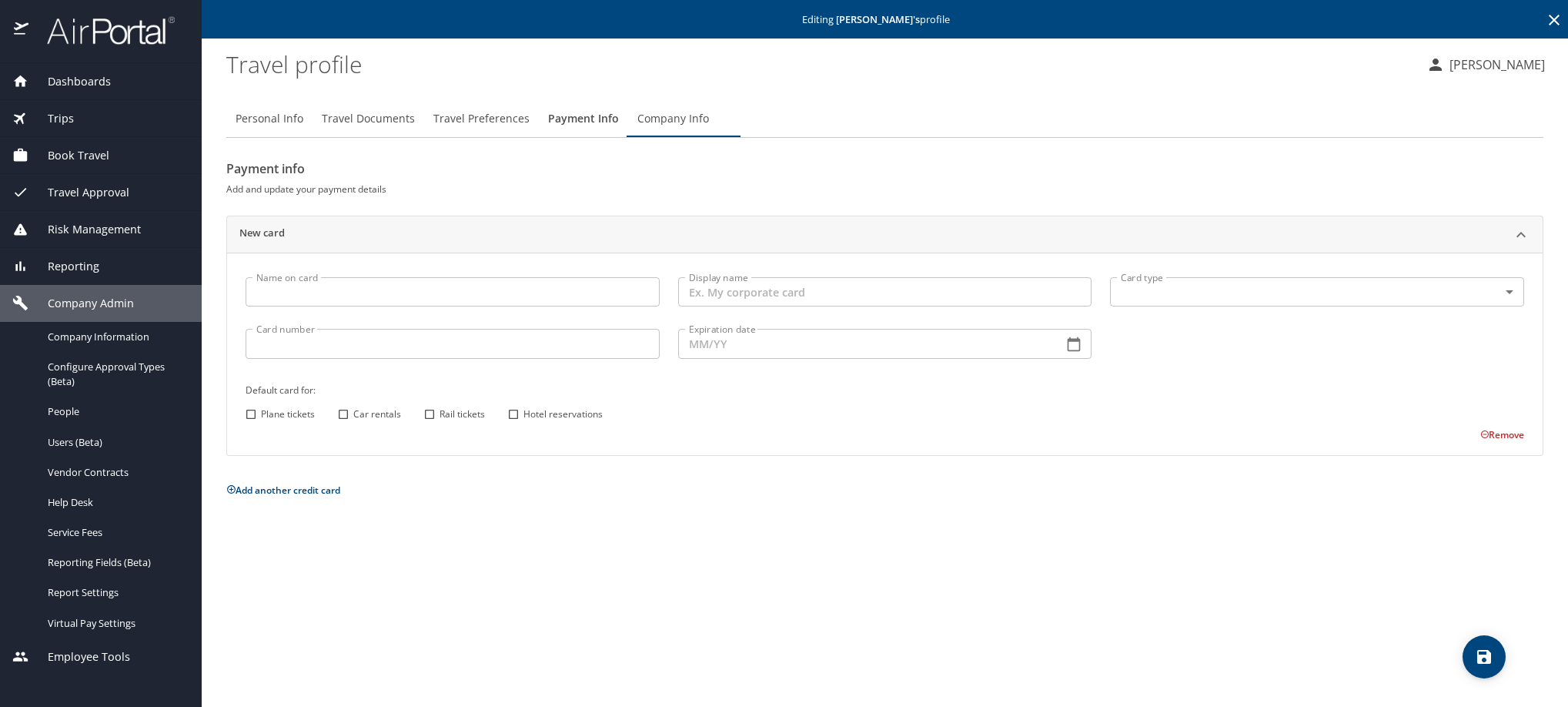
click at [1557, 25] on icon at bounding box center [1554, 20] width 18 height 18
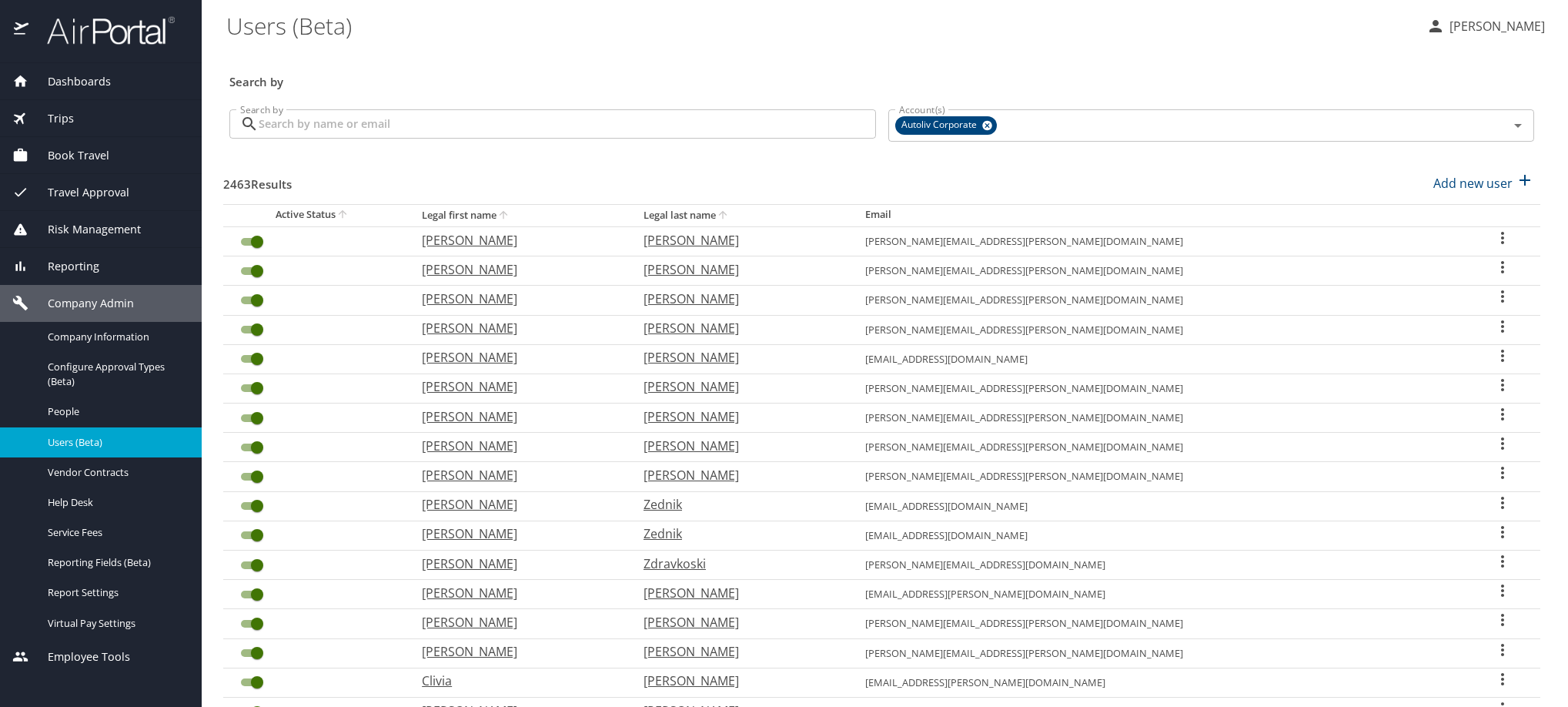
click at [602, 139] on input "Search by" at bounding box center [568, 124] width 618 height 29
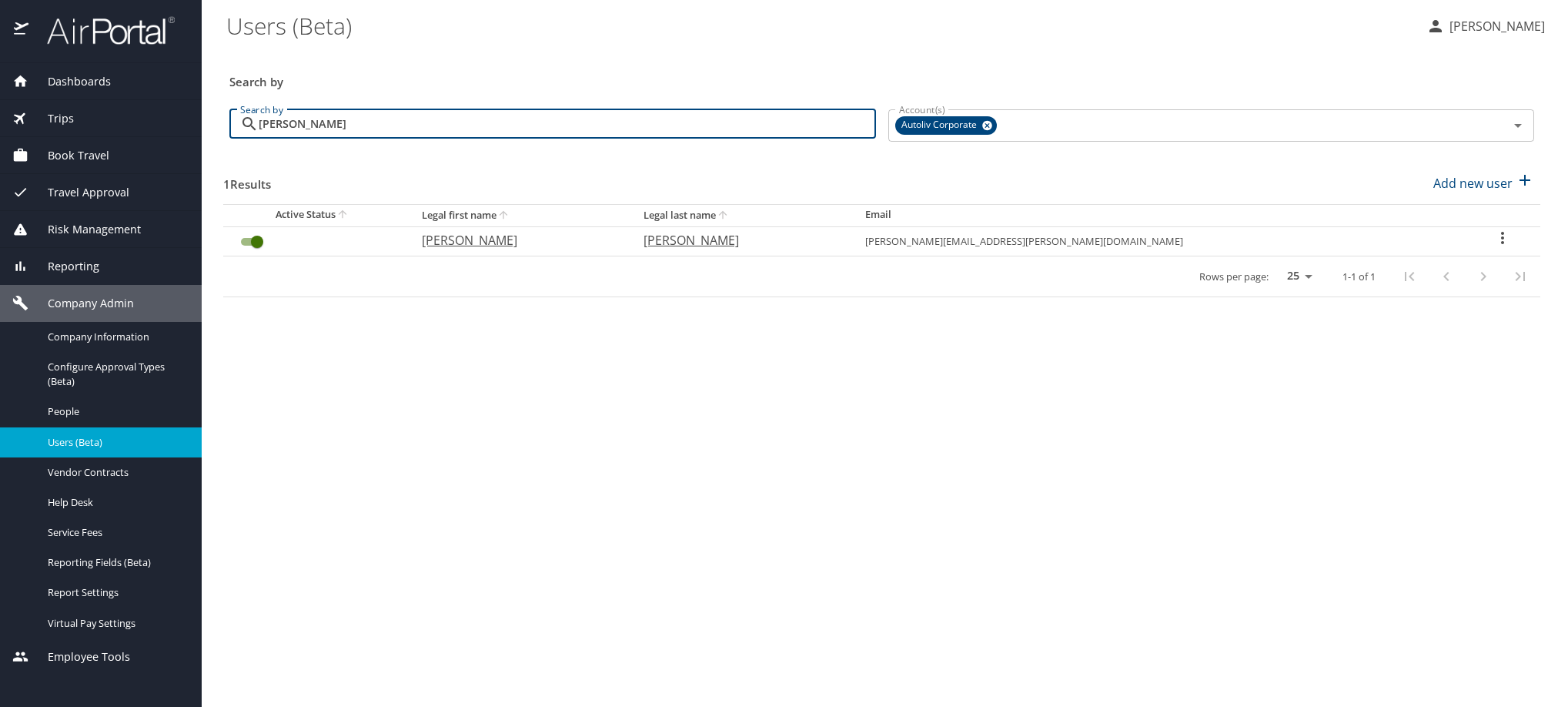
type input "delgadillo"
click at [1499, 247] on icon "User Search Table" at bounding box center [1503, 237] width 18 height 18
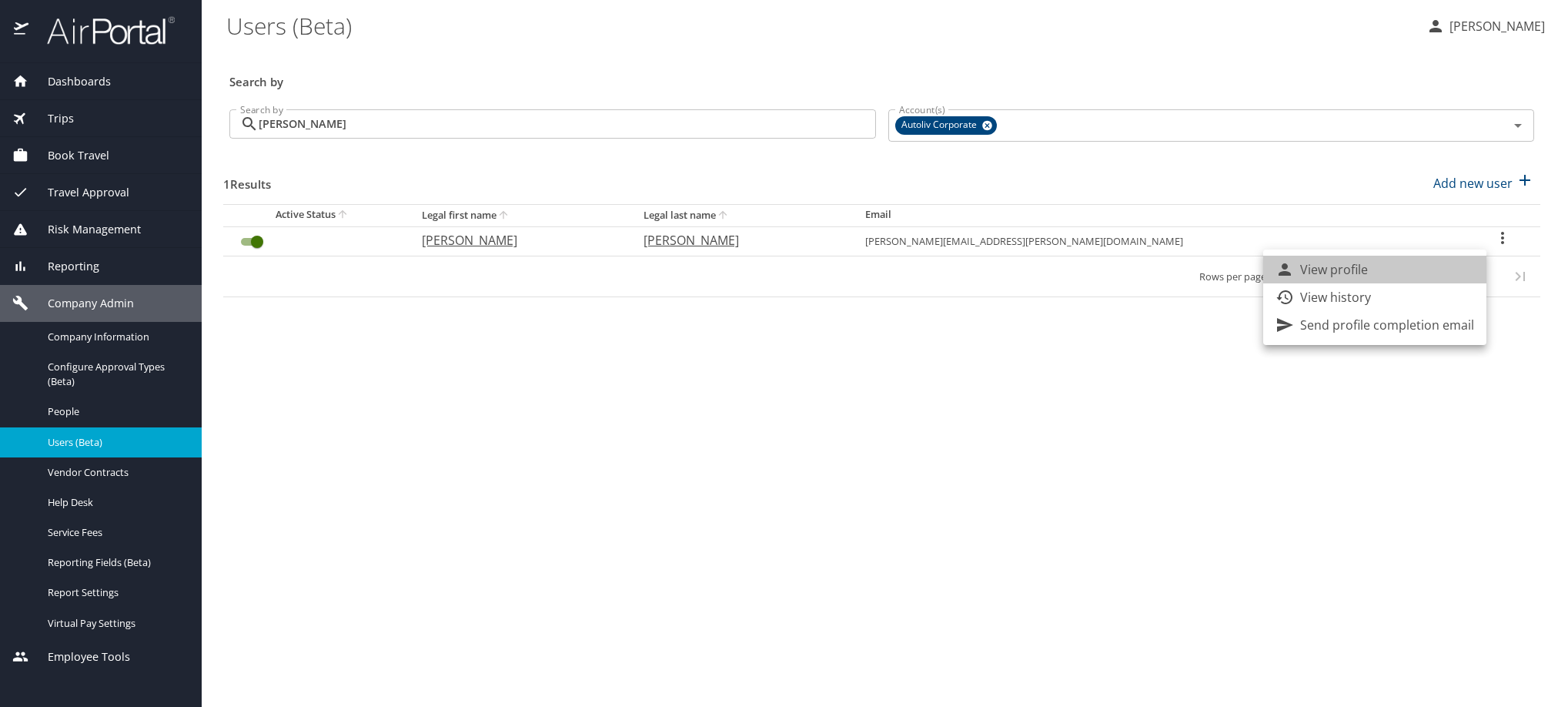
click at [1420, 280] on li "View profile" at bounding box center [1375, 269] width 223 height 28
select select "US"
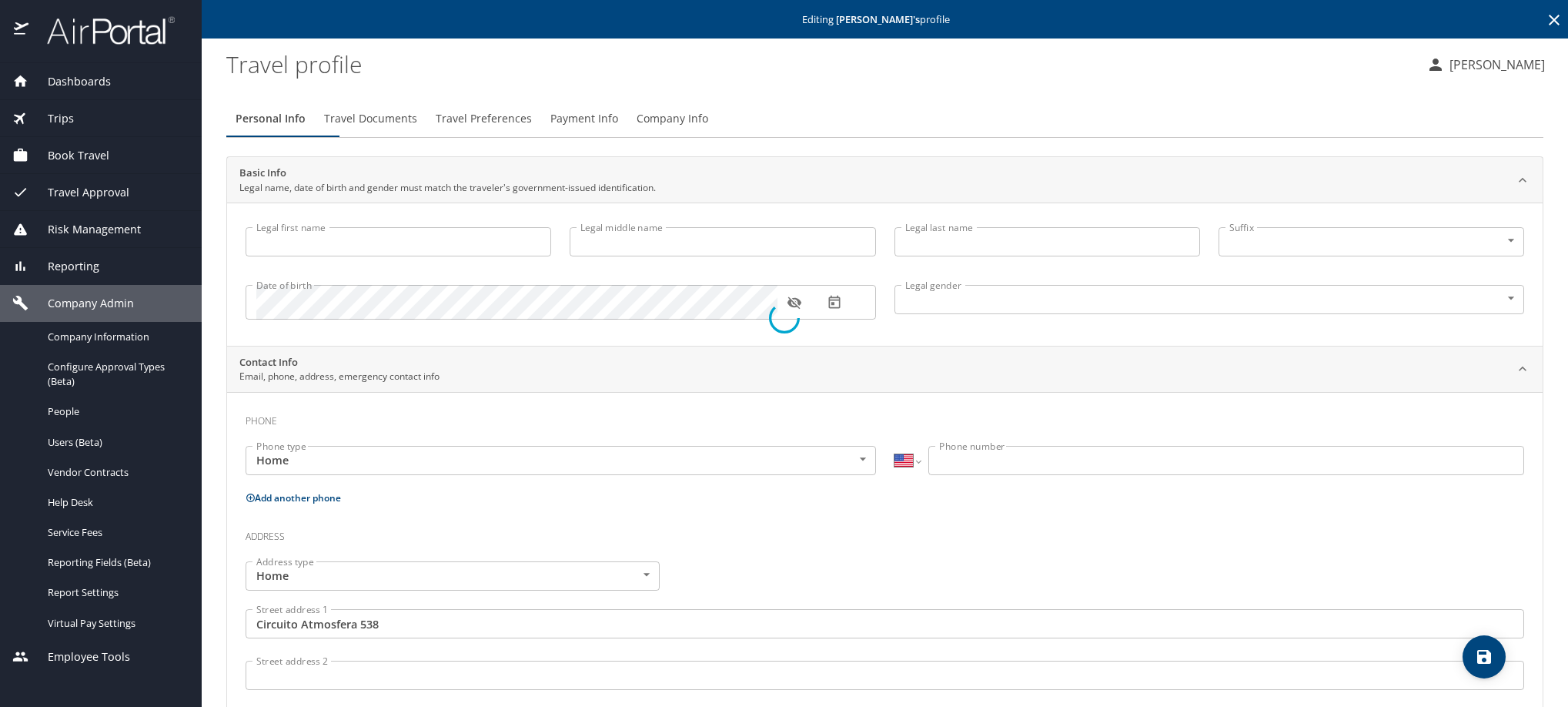
type input "Cesar"
type input "Omar"
type input "Delgadillo"
type input "Male"
type input "Monica"
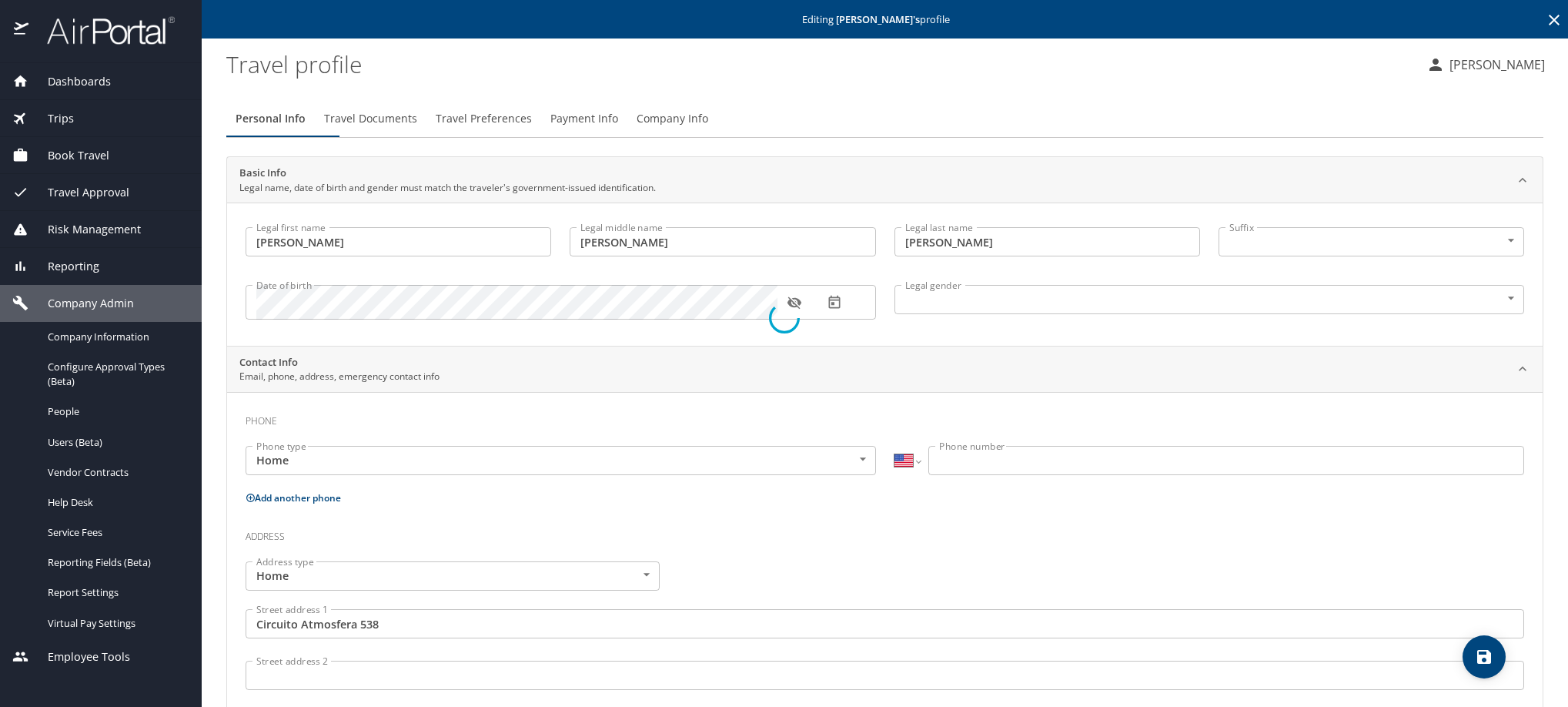
type input "Delgado"
select select "MX"
type input "449 230 2439"
type input "Mexico"
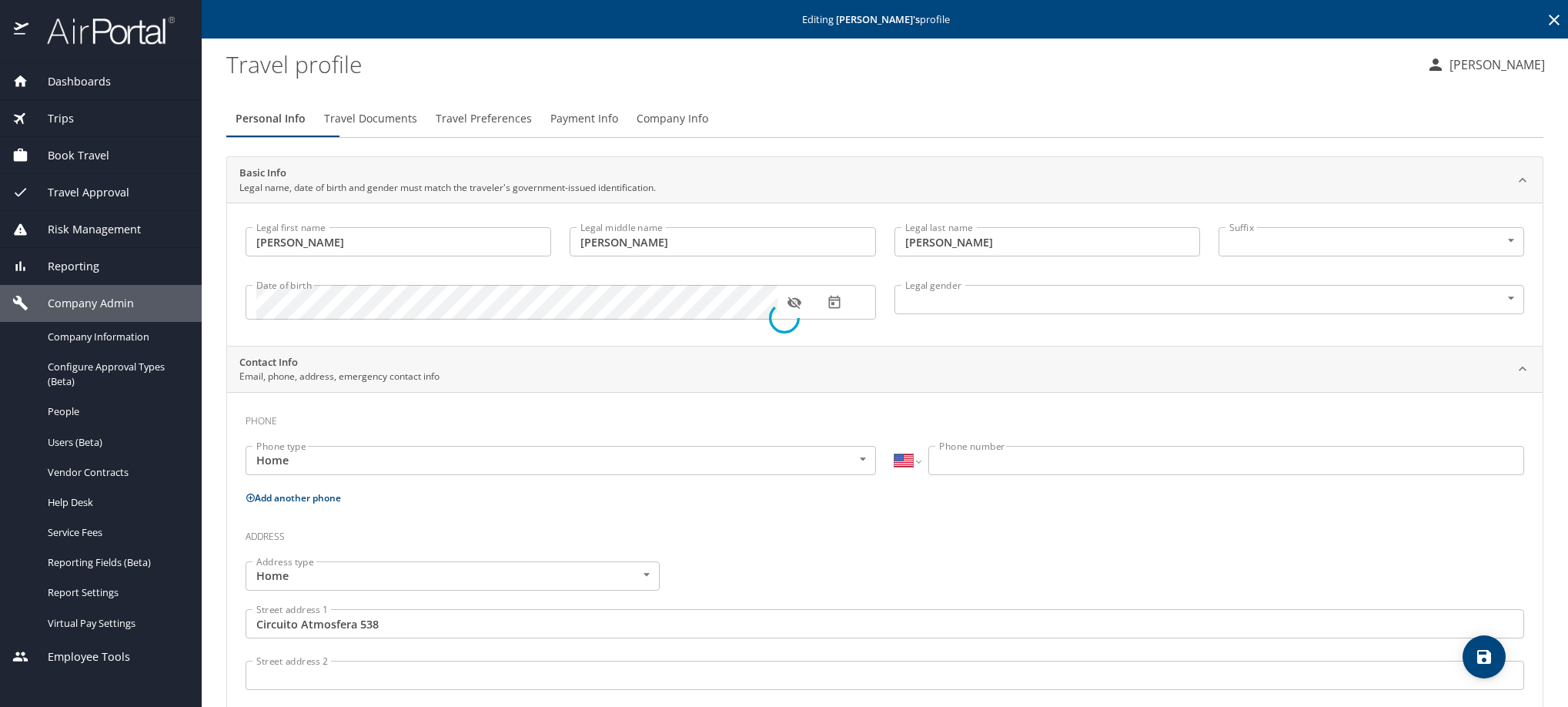
type input "Mexico"
select select "MX"
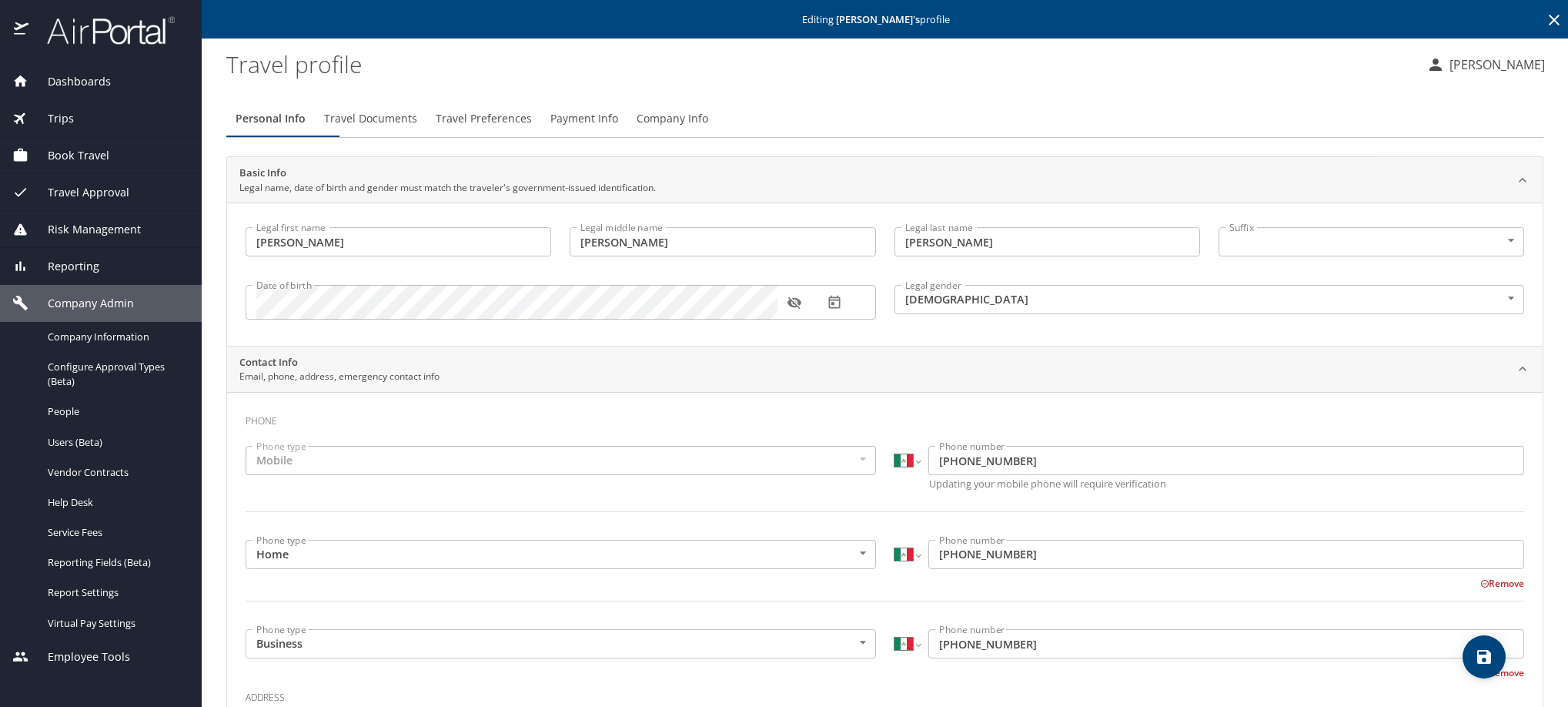
click at [618, 129] on span "Payment Info" at bounding box center [584, 119] width 68 height 19
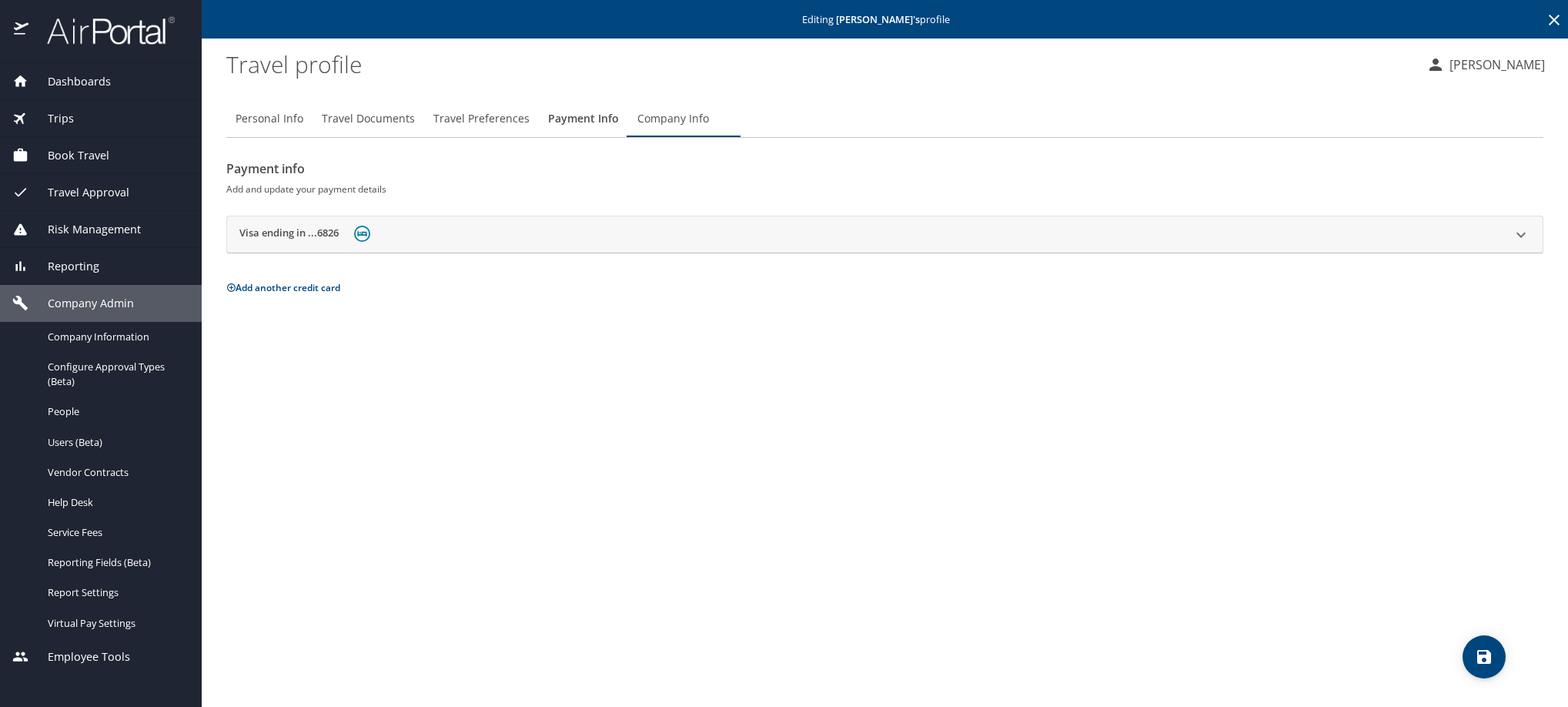
click at [301, 244] on h2 "Visa ending in ...6826" at bounding box center [289, 235] width 100 height 18
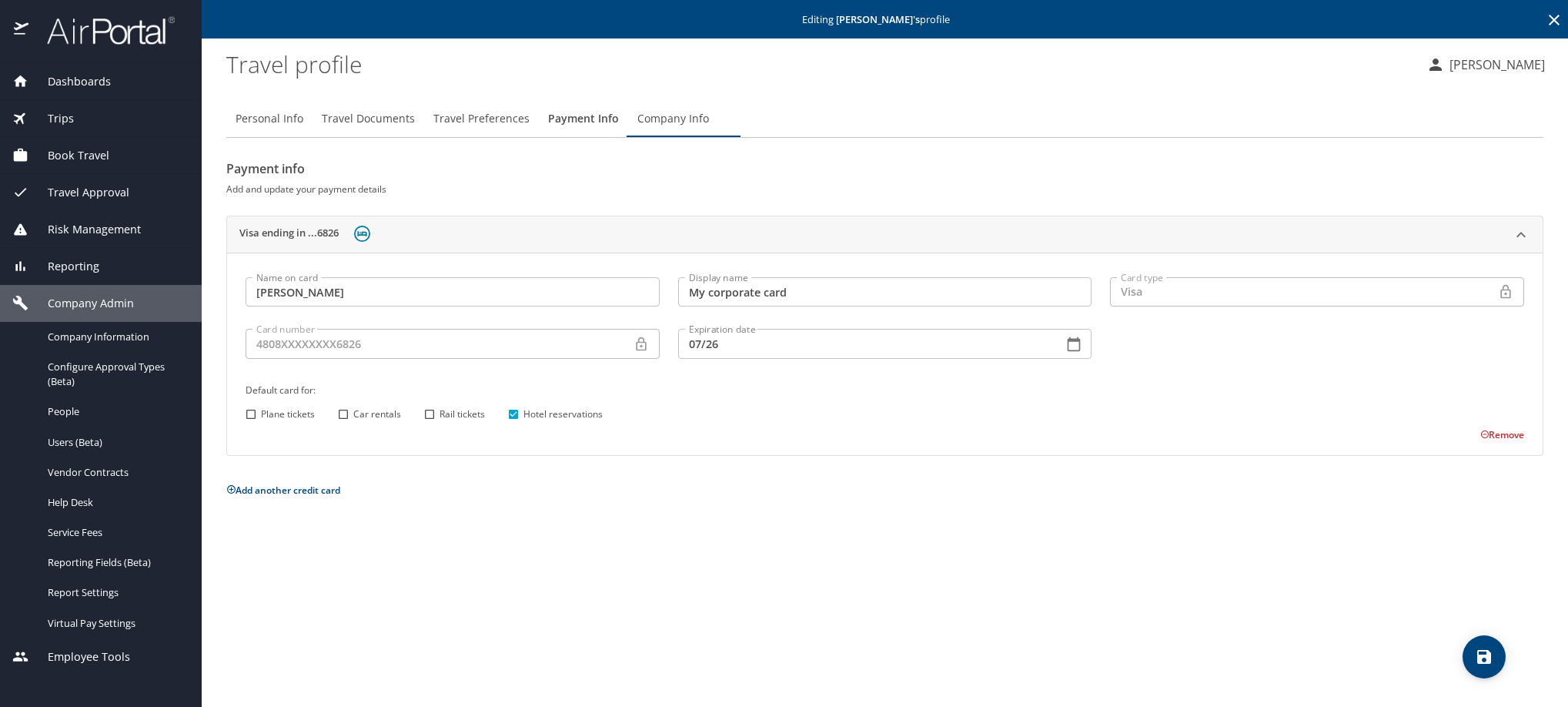
click at [341, 424] on input "Car rentals" at bounding box center [343, 414] width 20 height 20
checkbox input "true"
click at [435, 424] on input "Rail tickets" at bounding box center [429, 414] width 20 height 20
checkbox input "true"
click at [1467, 654] on span "save" at bounding box center [1485, 657] width 43 height 18
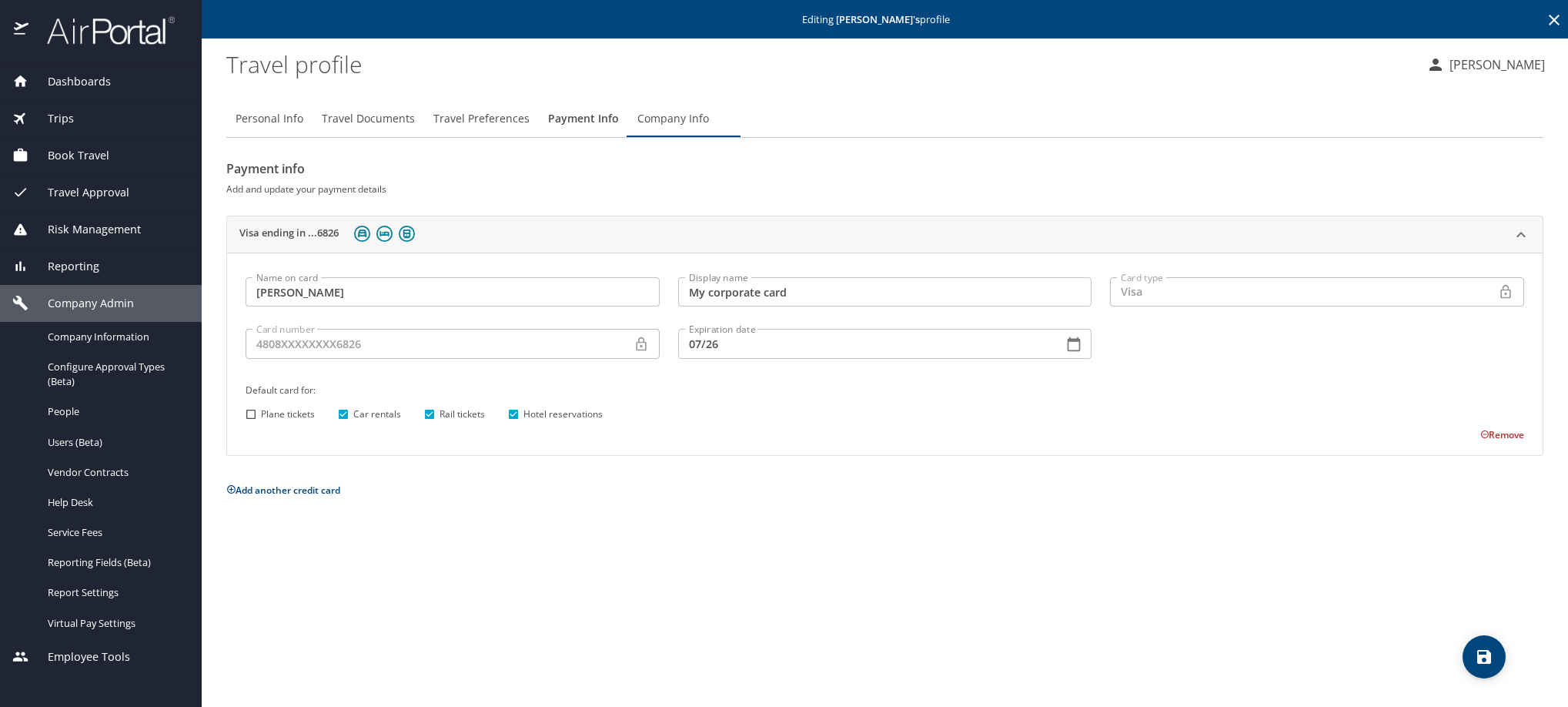
click at [1549, 18] on icon at bounding box center [1554, 20] width 11 height 11
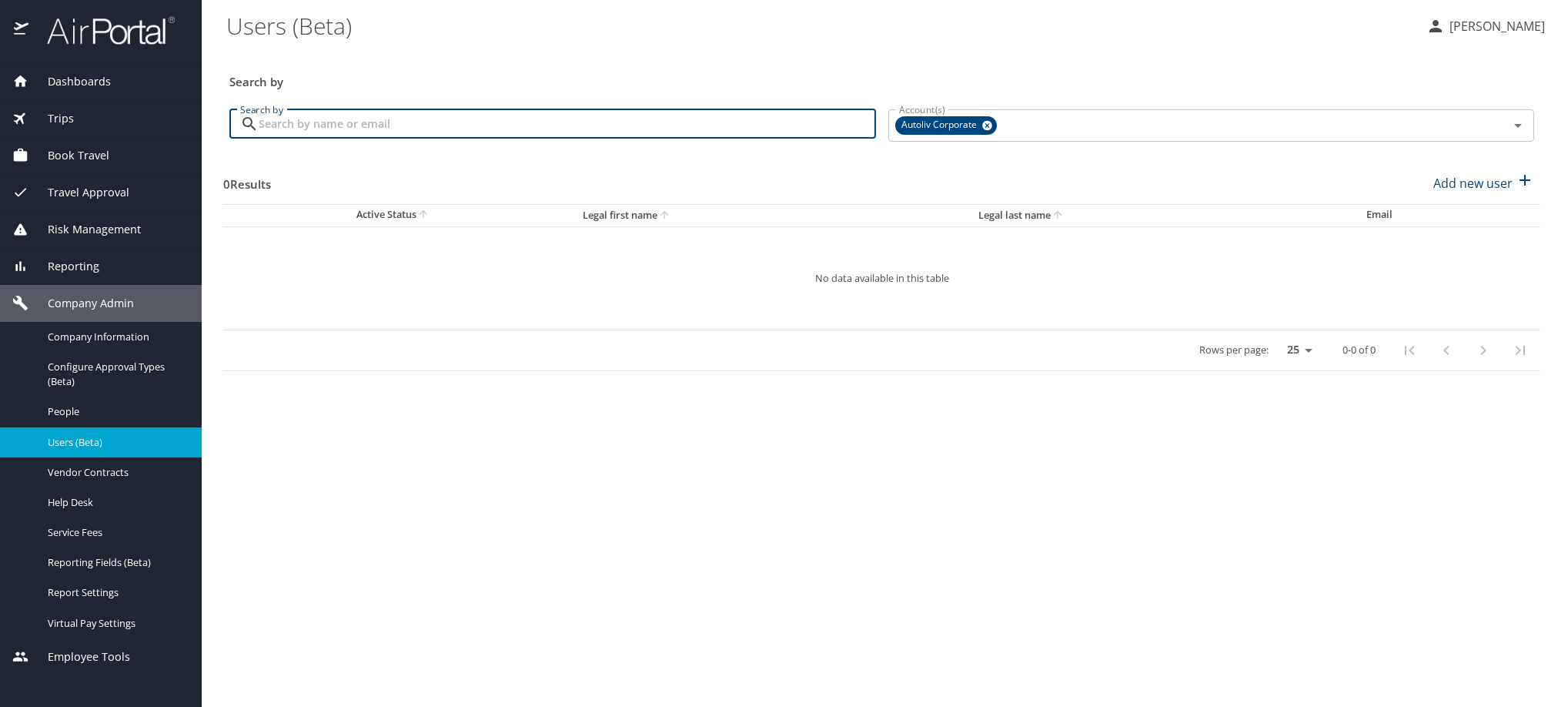
click at [541, 139] on input "Search by" at bounding box center [568, 124] width 618 height 29
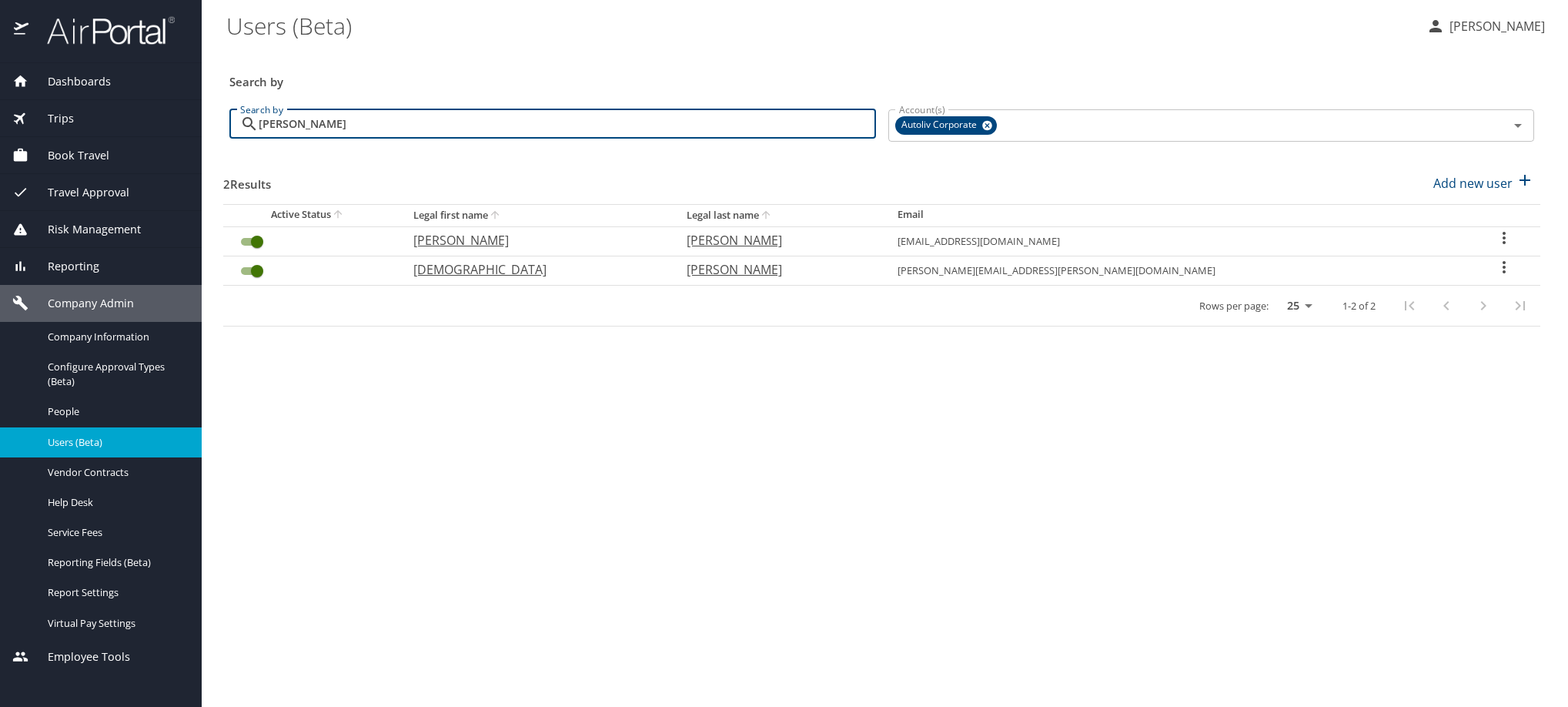
type input "mares"
click at [1496, 276] on icon "User Search Table" at bounding box center [1505, 267] width 18 height 18
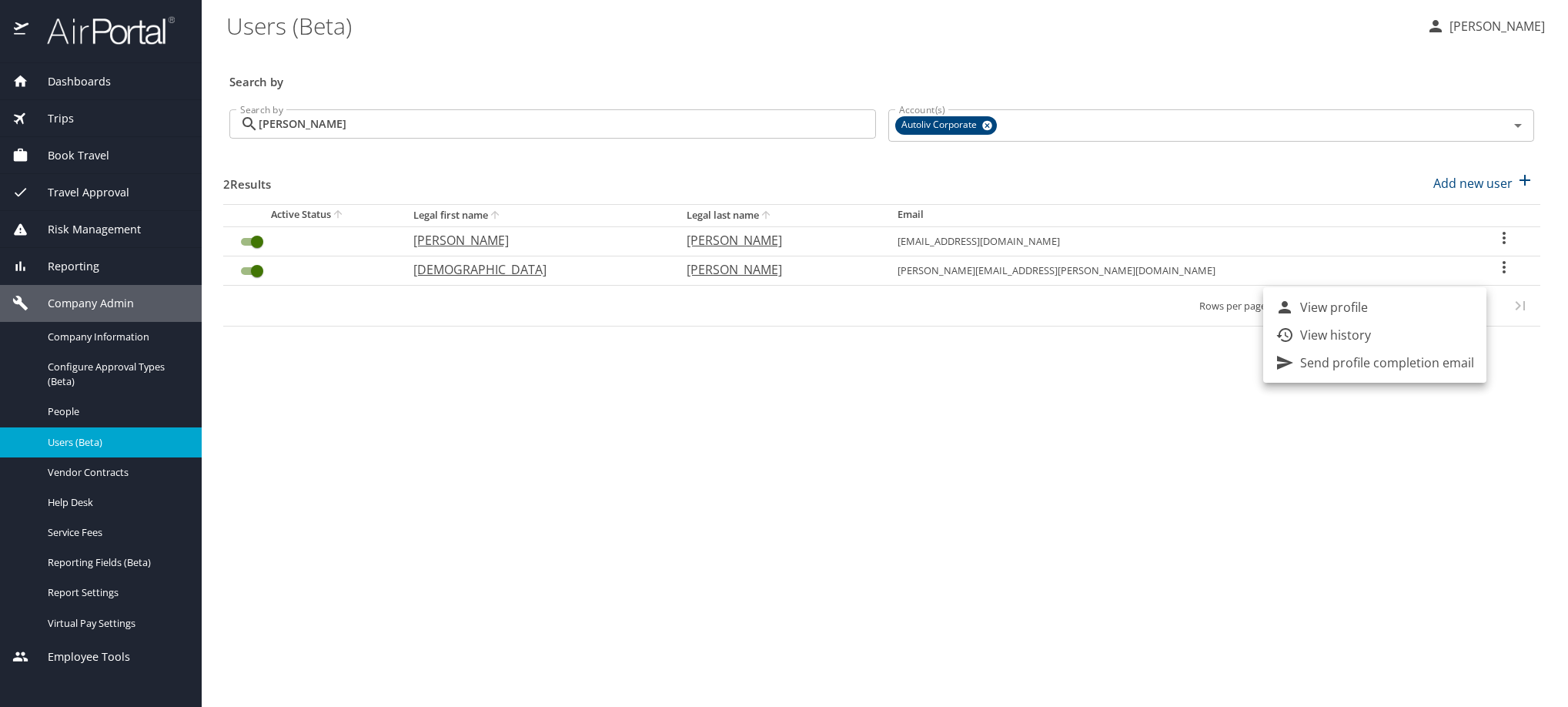
click at [1457, 315] on li "View profile" at bounding box center [1375, 307] width 223 height 28
select select "US"
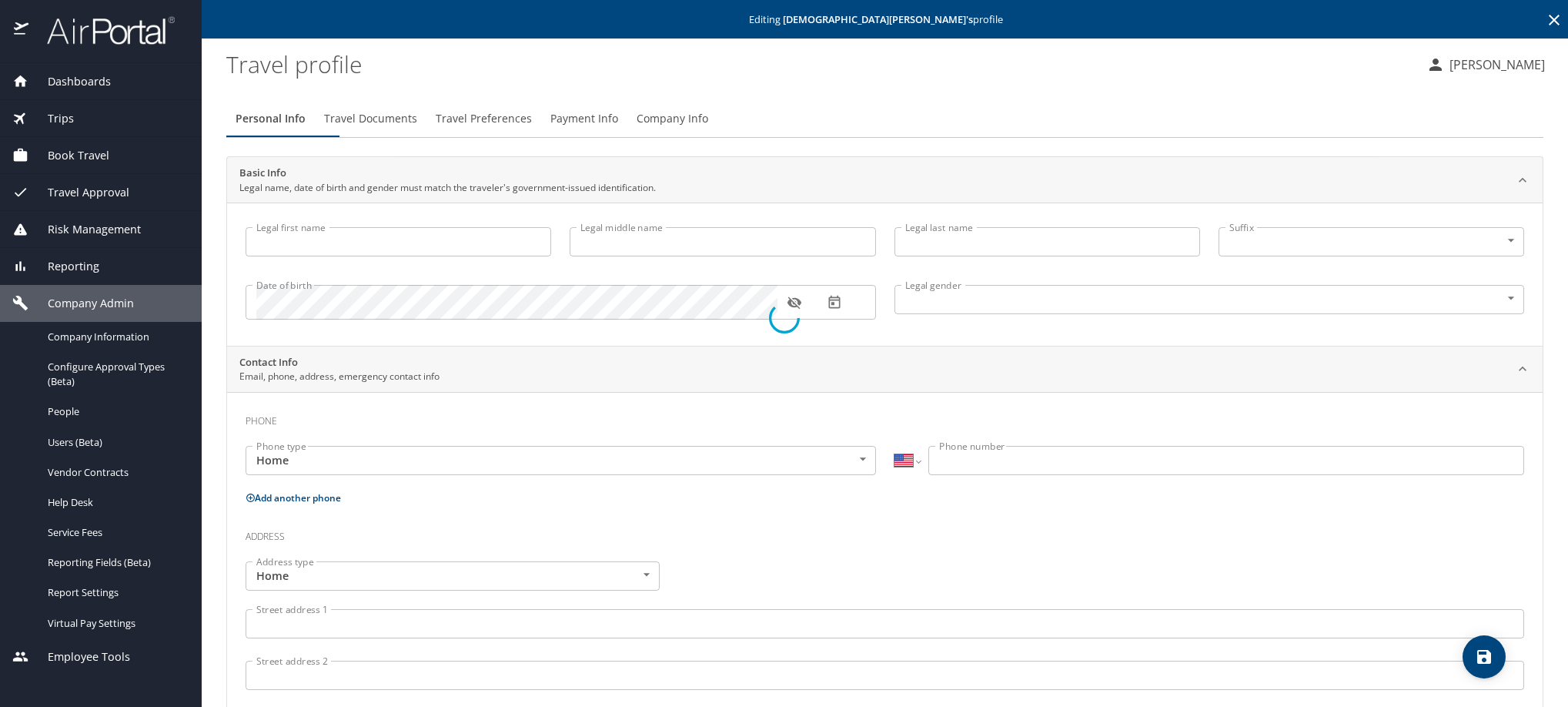
type input "Jesus"
type input "Mares"
type input "Male"
select select "MX"
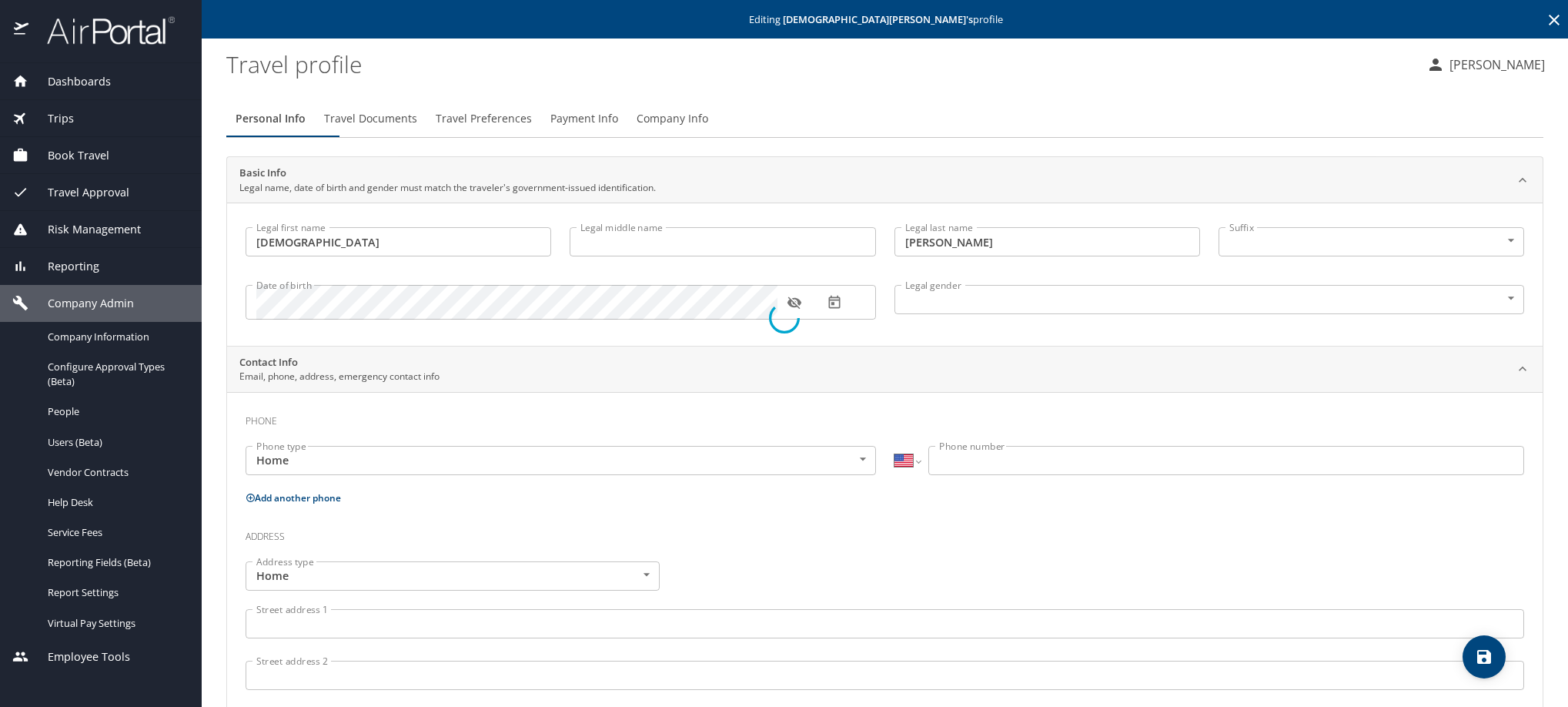
select select "MX"
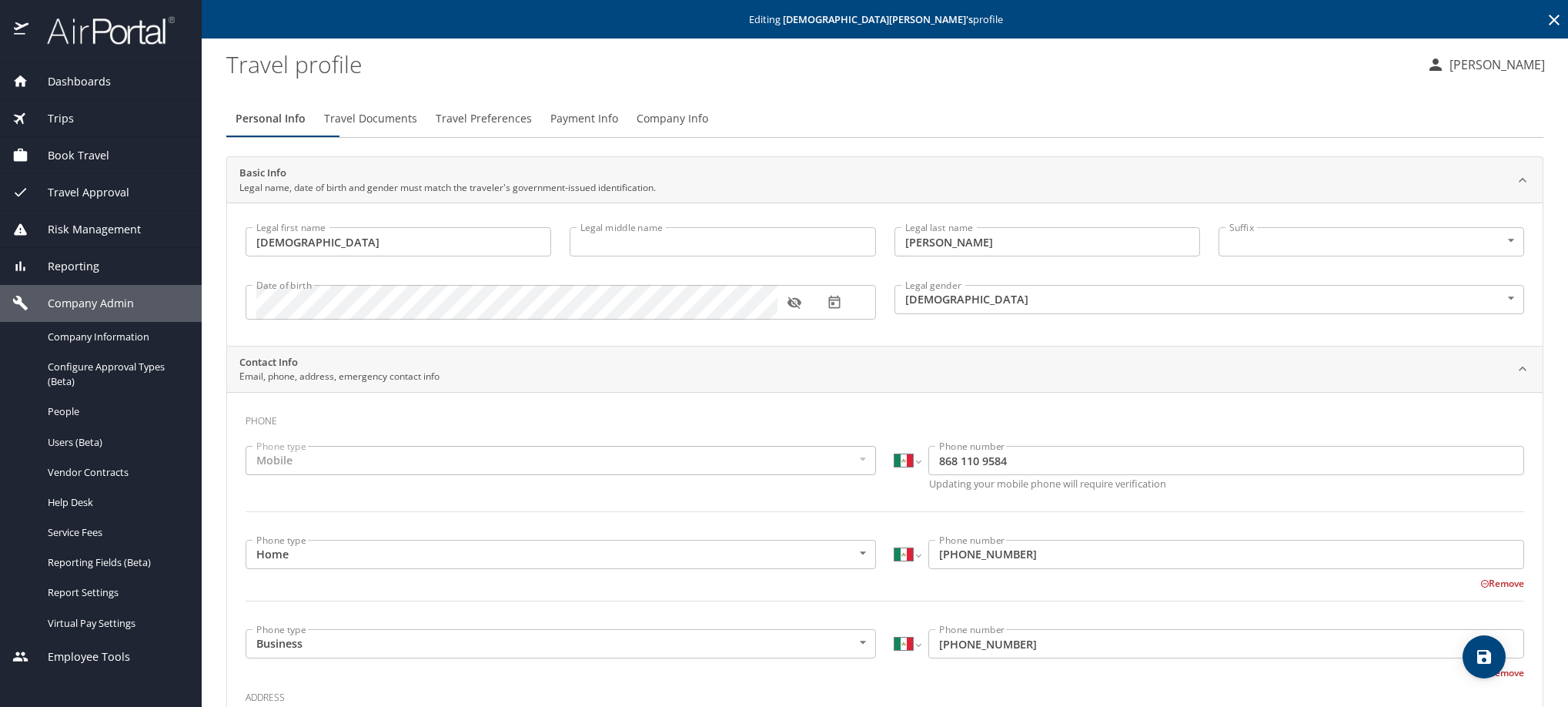
click at [618, 129] on span "Payment Info" at bounding box center [584, 119] width 68 height 19
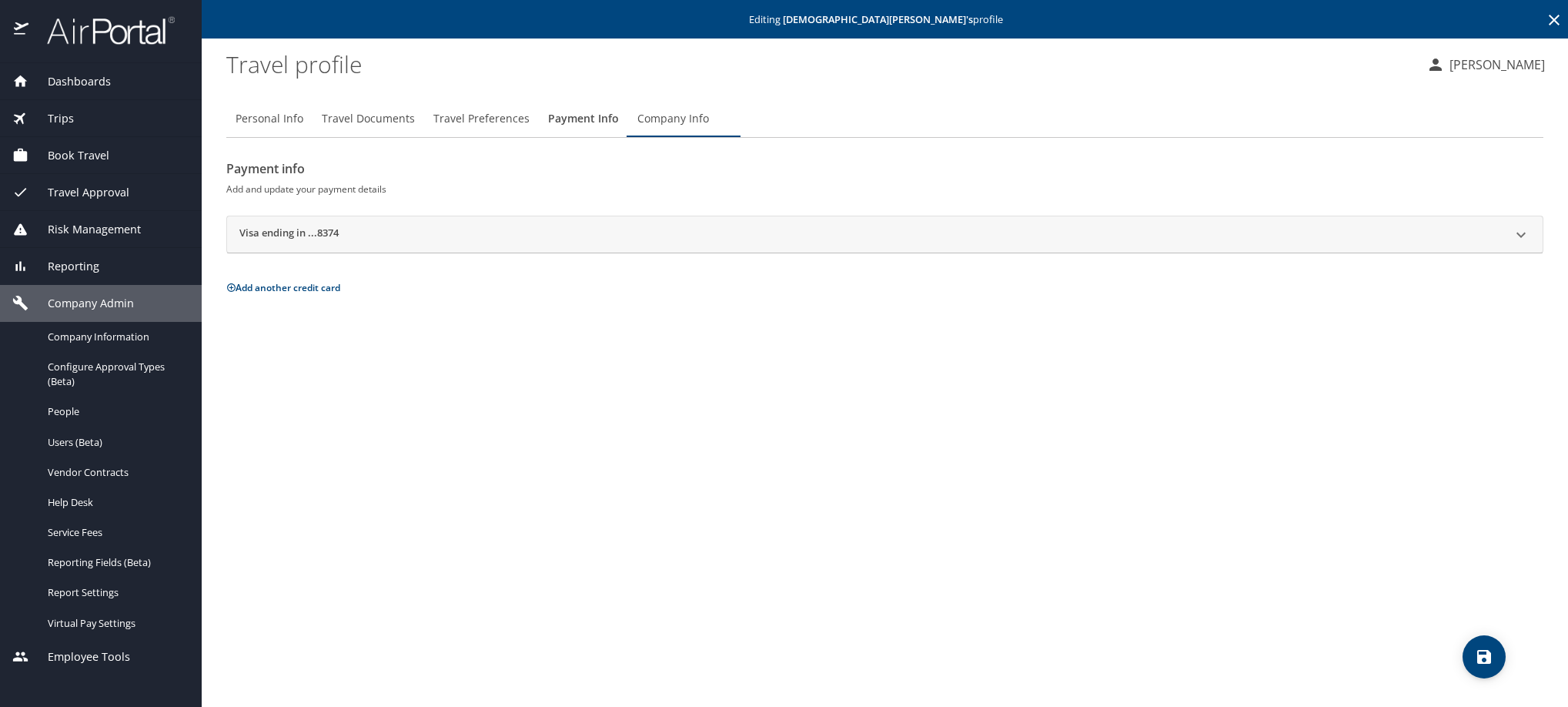
click at [298, 244] on h2 "Visa ending in ...8374" at bounding box center [289, 235] width 100 height 18
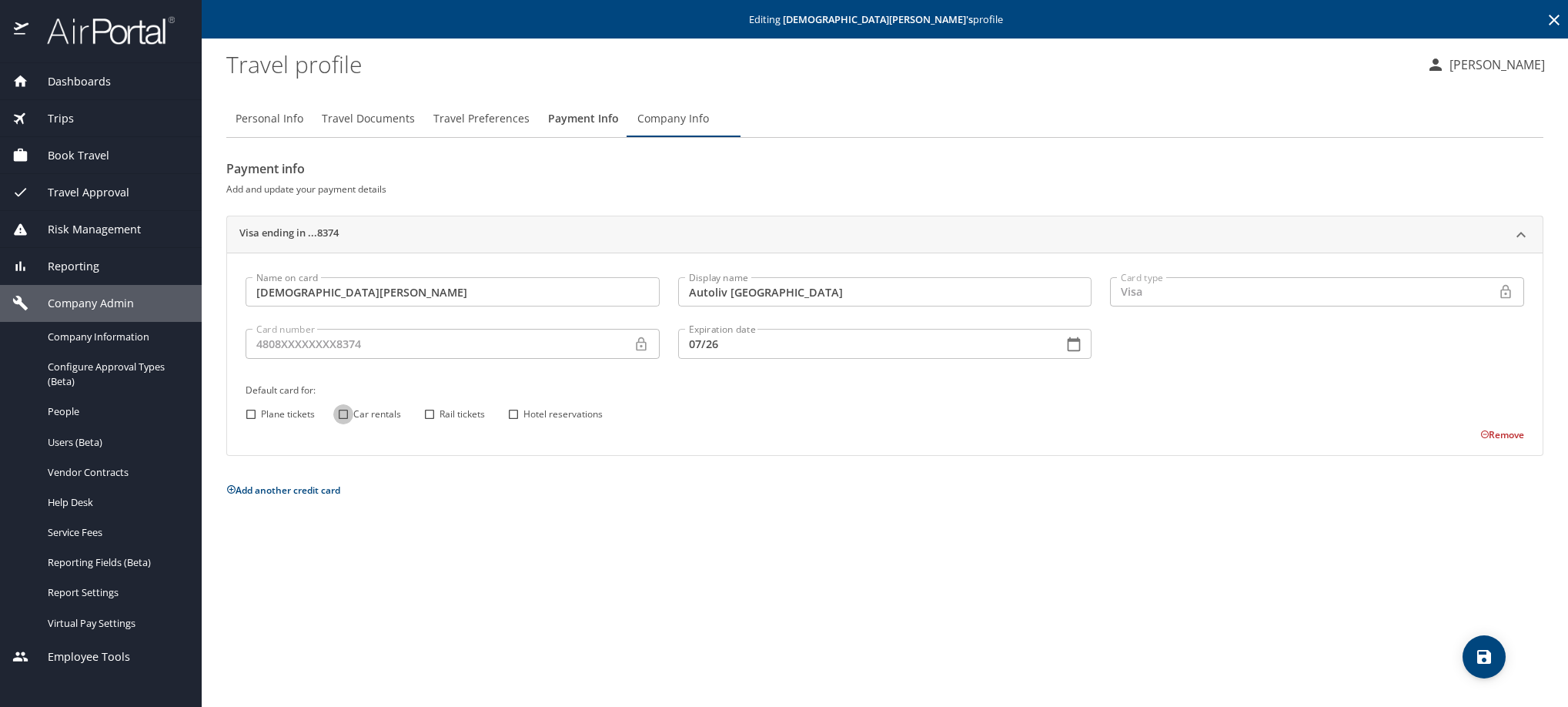
click at [342, 424] on input "Car rentals" at bounding box center [343, 414] width 20 height 20
checkbox input "true"
drag, startPoint x: 428, startPoint y: 446, endPoint x: 438, endPoint y: 449, distance: 10.4
click at [428, 424] on input "Rail tickets" at bounding box center [429, 414] width 20 height 20
checkbox input "true"
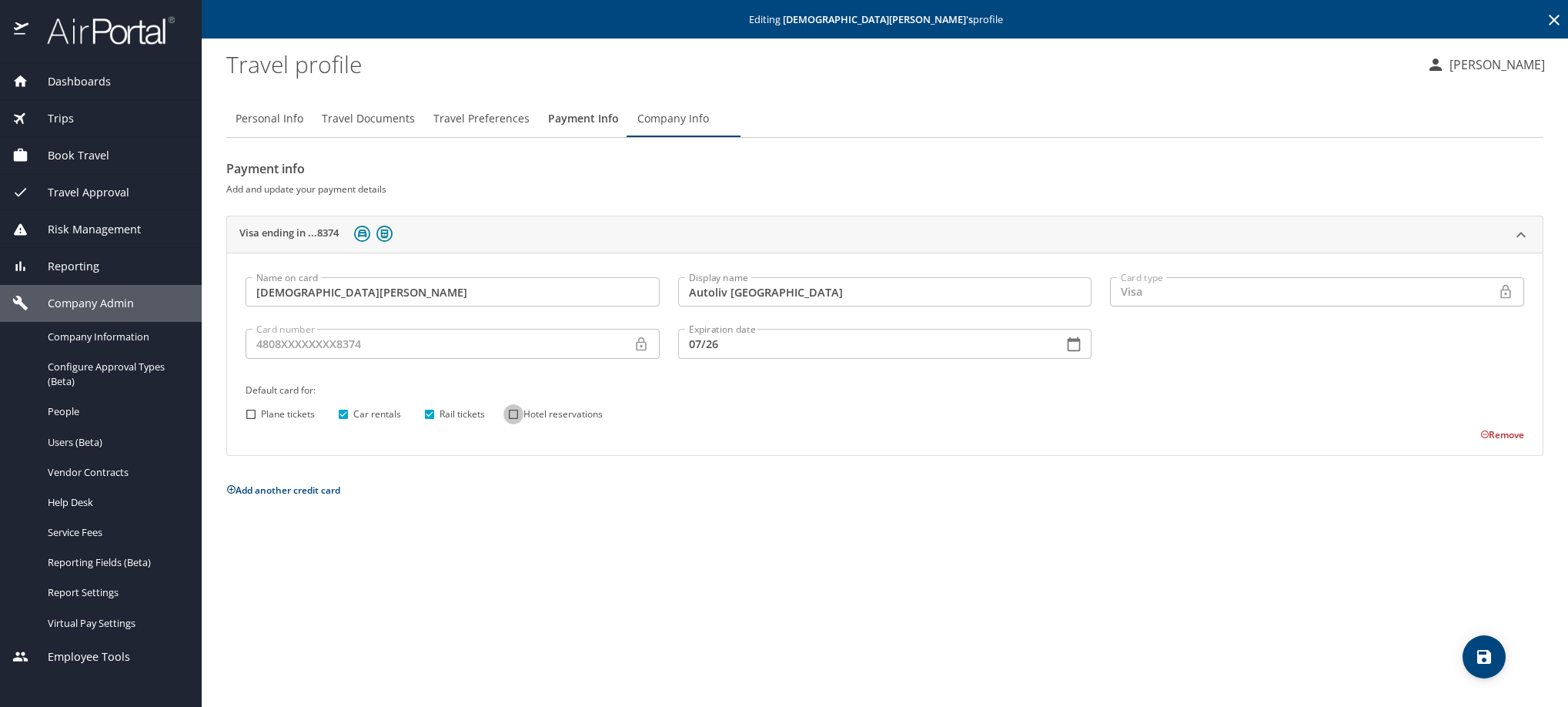
click at [508, 424] on input "Hotel reservations" at bounding box center [514, 414] width 20 height 20
checkbox input "true"
click at [1484, 659] on icon "save" at bounding box center [1484, 657] width 18 height 18
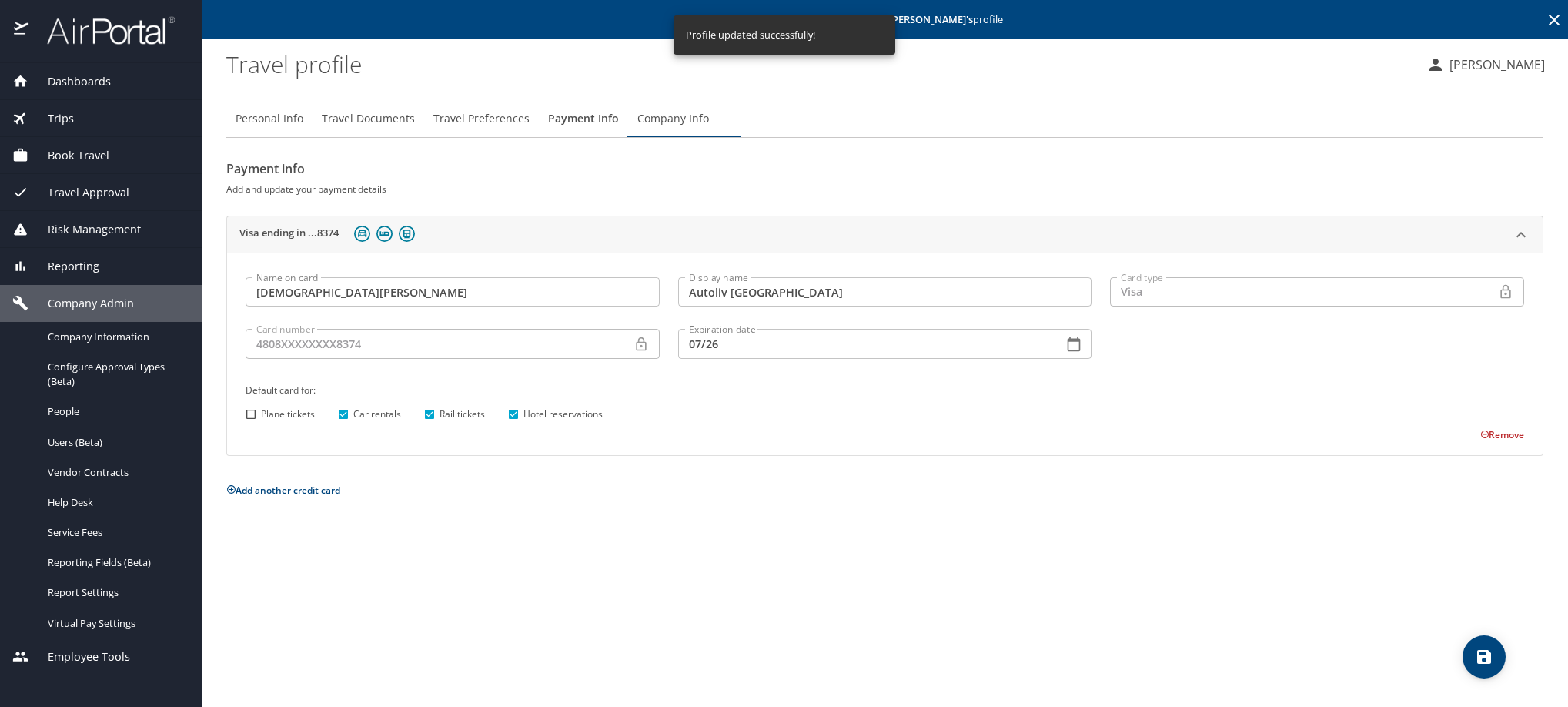
click at [280, 129] on span "Personal Info" at bounding box center [269, 119] width 68 height 19
select select "MX"
select select "US"
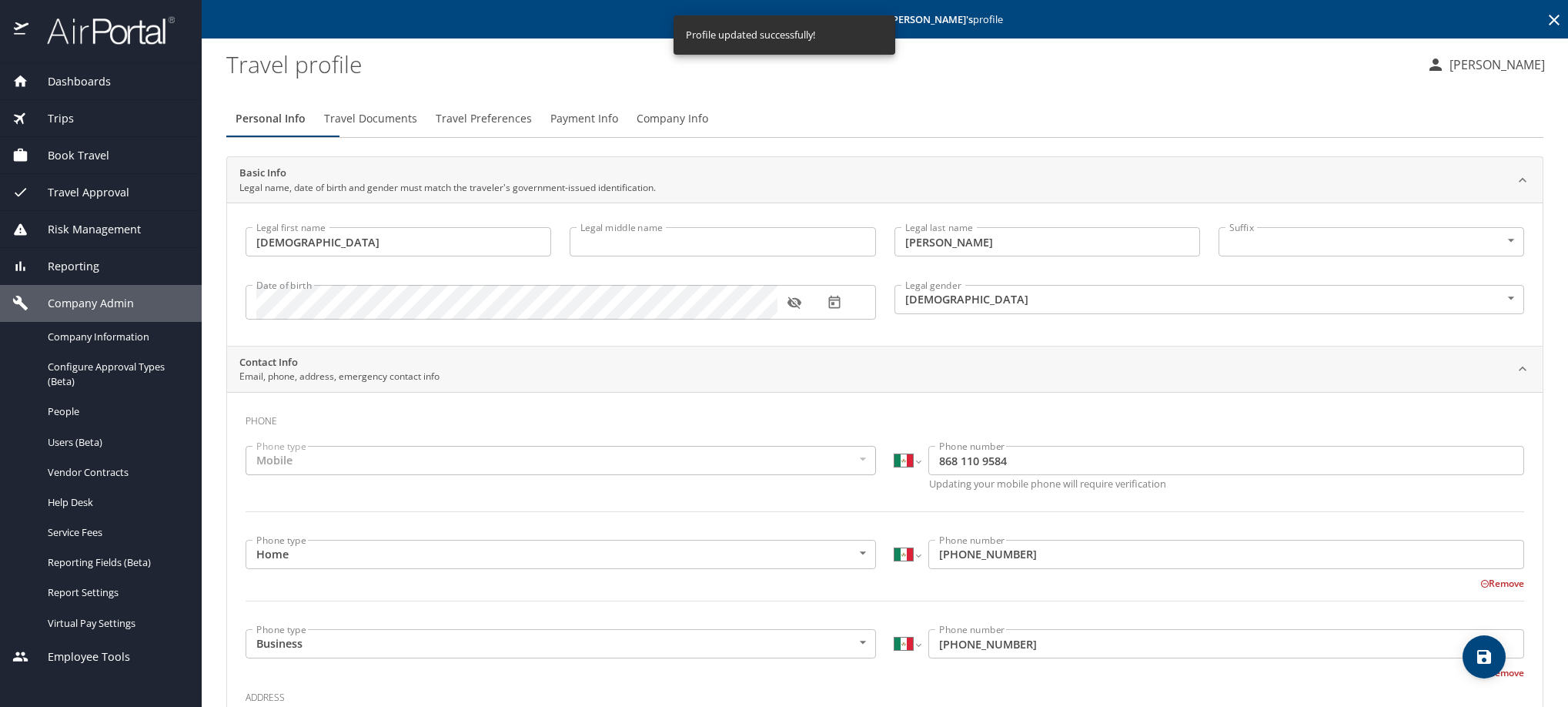
click at [1545, 22] on icon at bounding box center [1554, 20] width 18 height 18
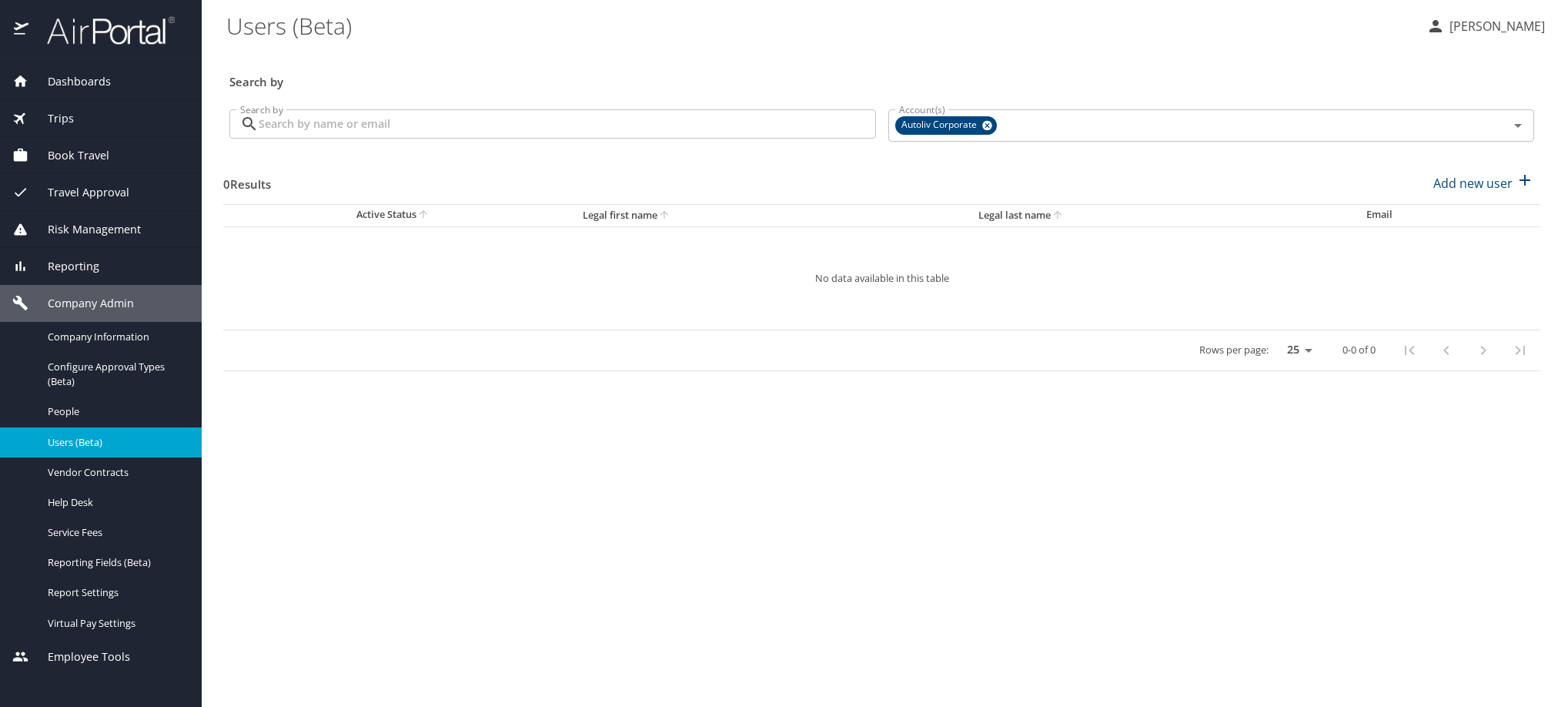
click at [418, 134] on input "Search by" at bounding box center [568, 124] width 618 height 29
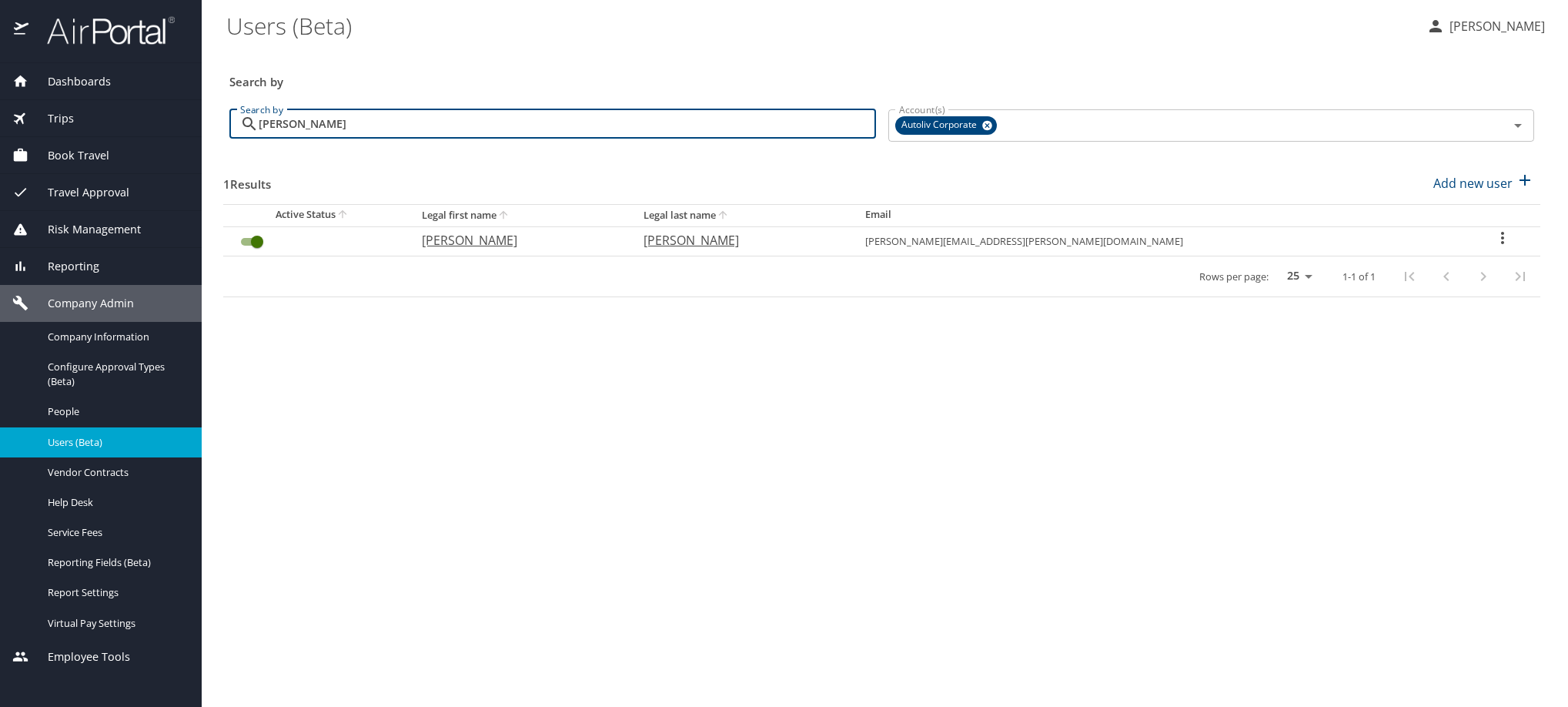
type input "manrique"
click at [1494, 247] on icon "User Search Table" at bounding box center [1503, 237] width 18 height 18
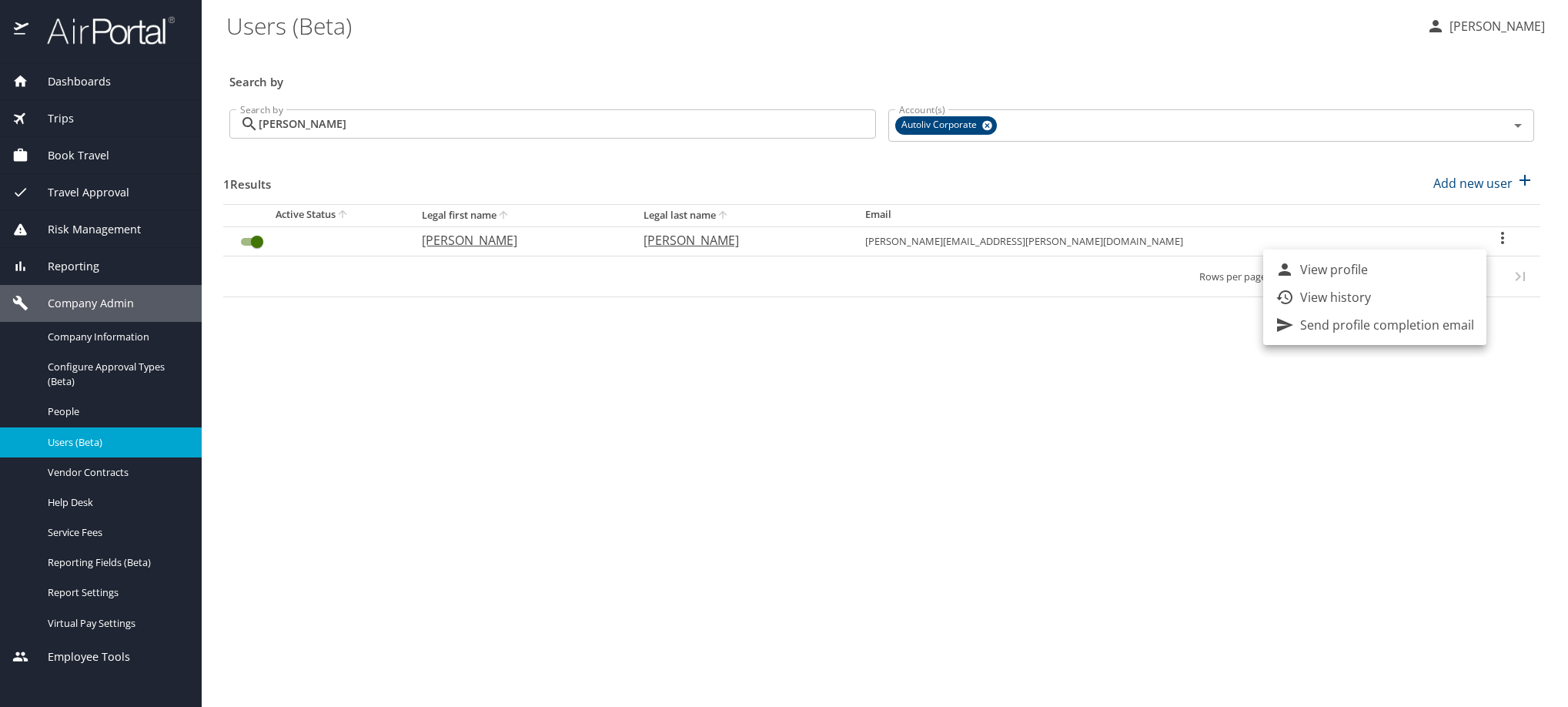
click at [1450, 274] on li "View profile" at bounding box center [1375, 269] width 223 height 28
select select "US"
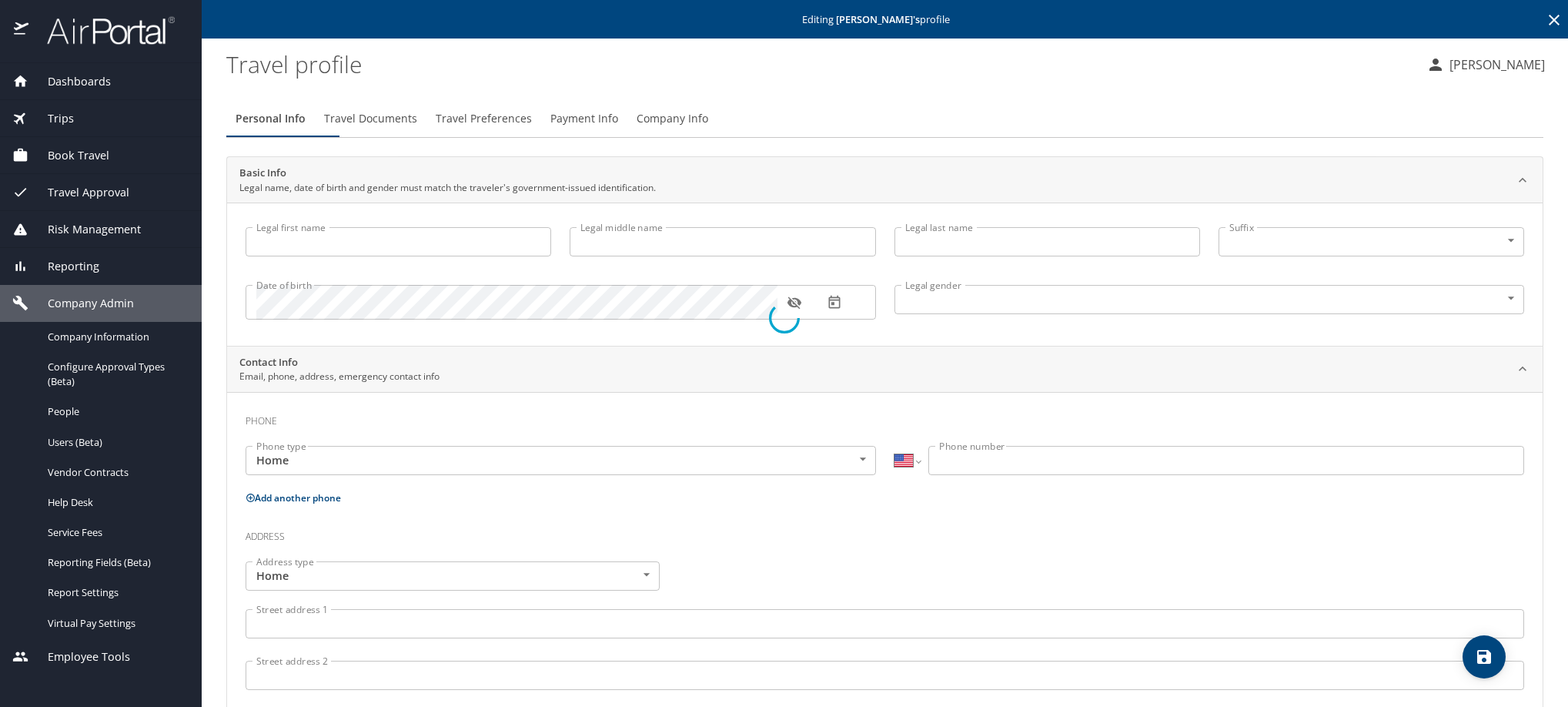
type input "PATRICIA"
type input "MANRIQUE"
type input "Female"
type input "Jorge Luis"
type input "Hernández"
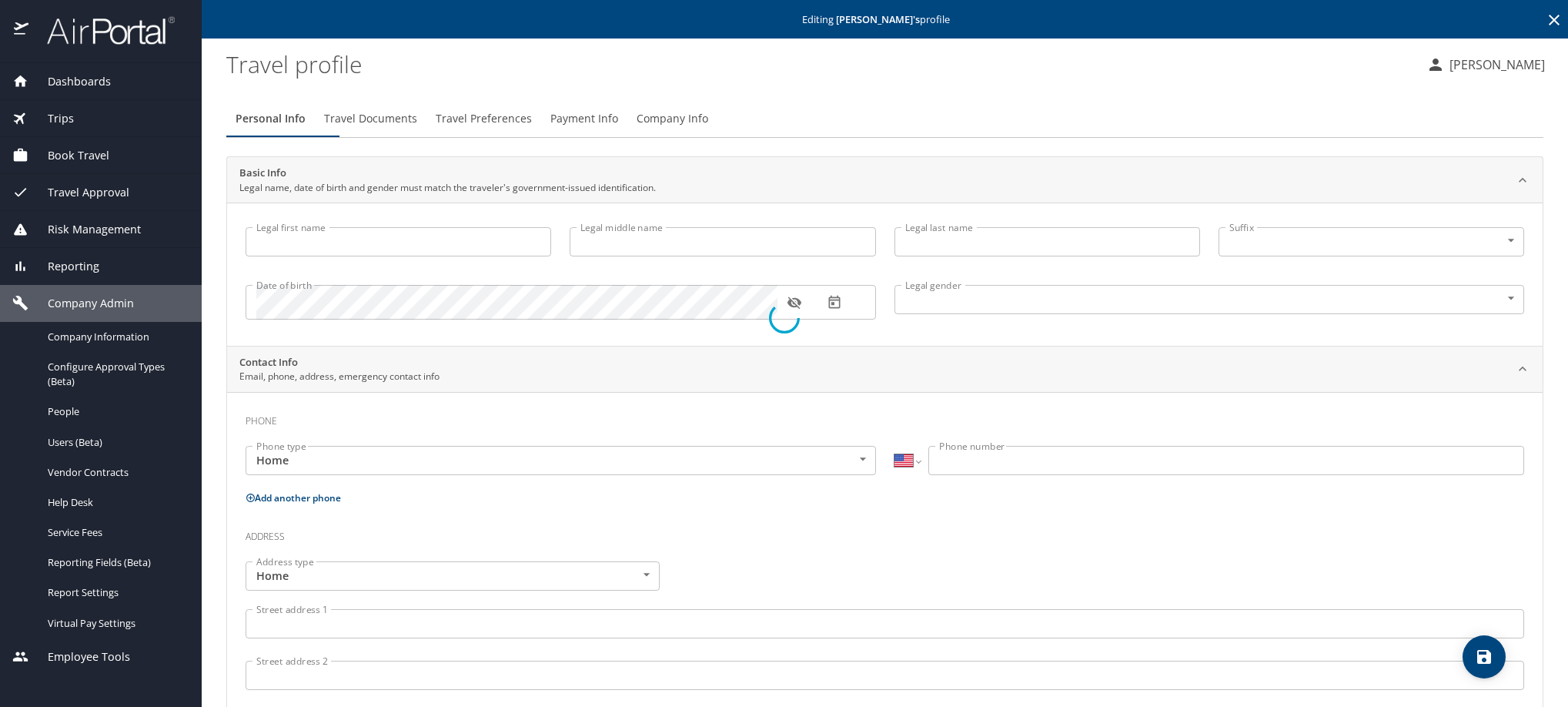
select select "MX"
type input "221 156 6275"
select select "MX"
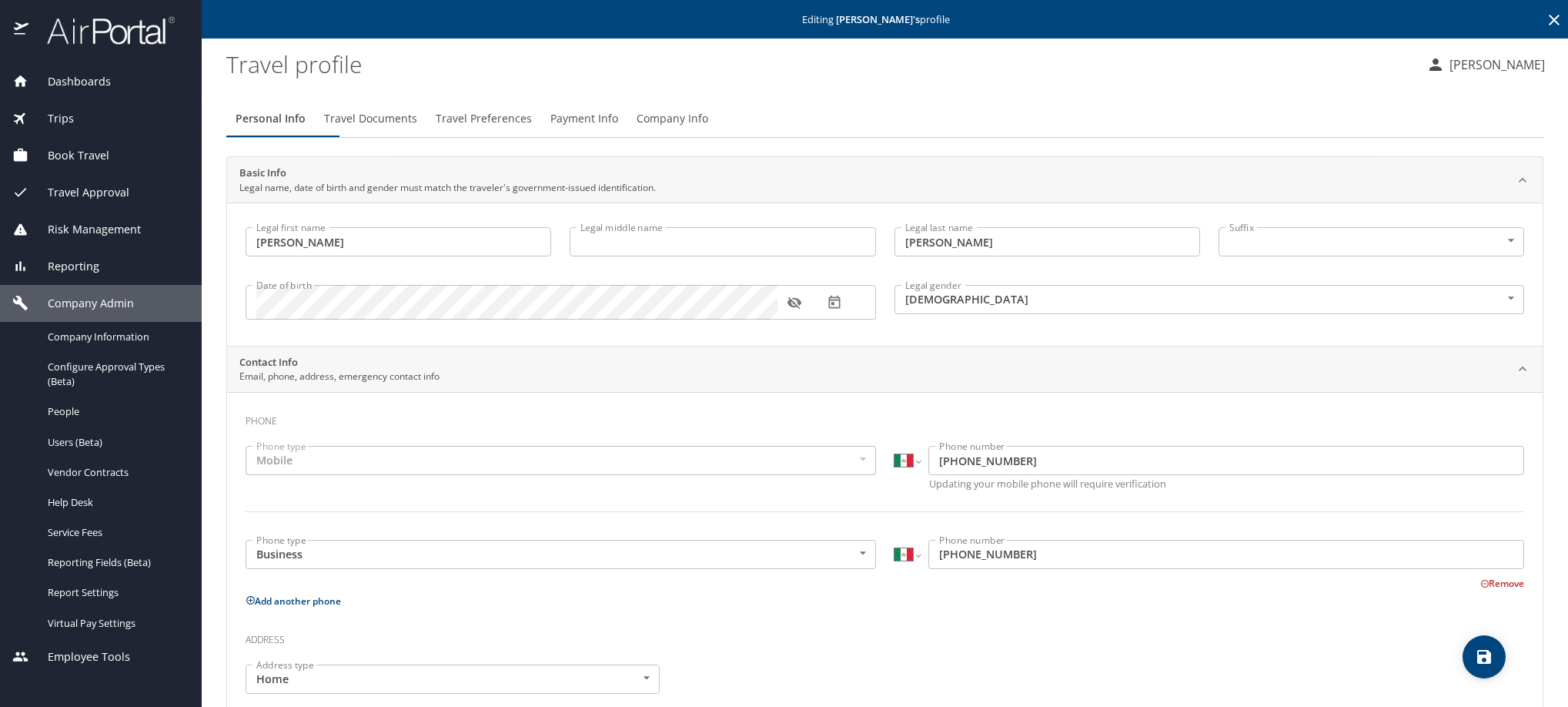
click at [618, 129] on span "Payment Info" at bounding box center [584, 119] width 68 height 19
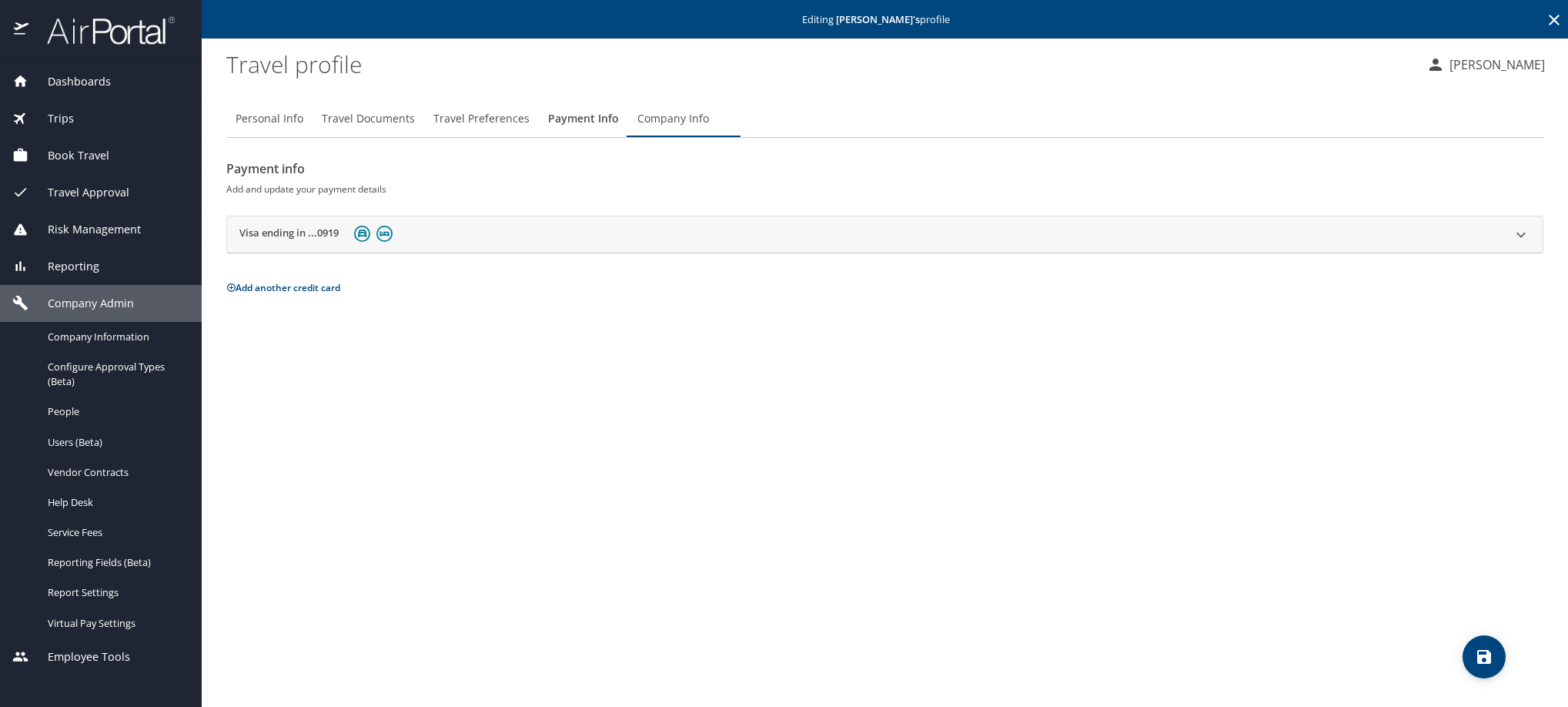
click at [257, 244] on h2 "Visa ending in ...0919" at bounding box center [289, 235] width 100 height 18
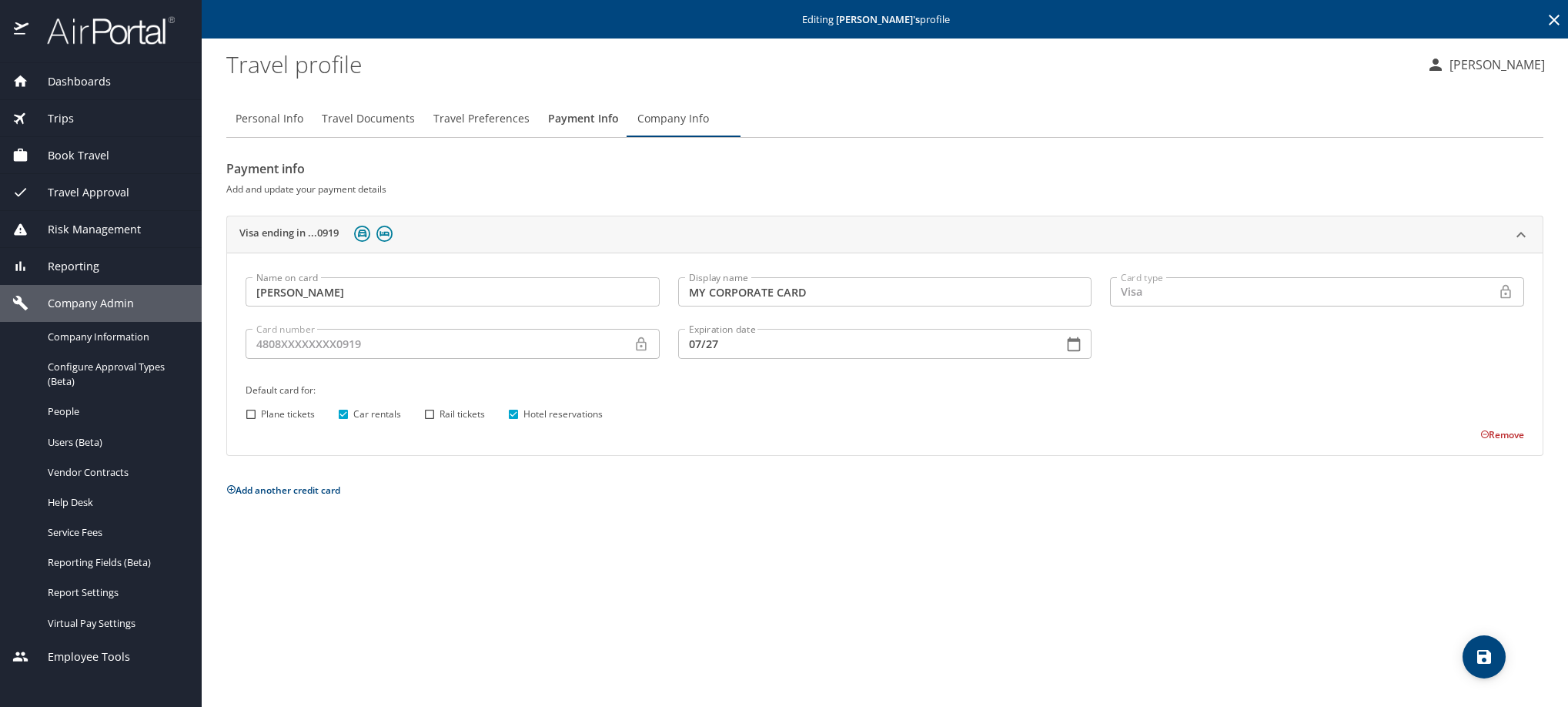
click at [425, 424] on input "Rail tickets" at bounding box center [429, 414] width 20 height 20
checkbox input "true"
click at [1477, 656] on icon "save" at bounding box center [1484, 656] width 14 height 14
